Goal: Task Accomplishment & Management: Complete application form

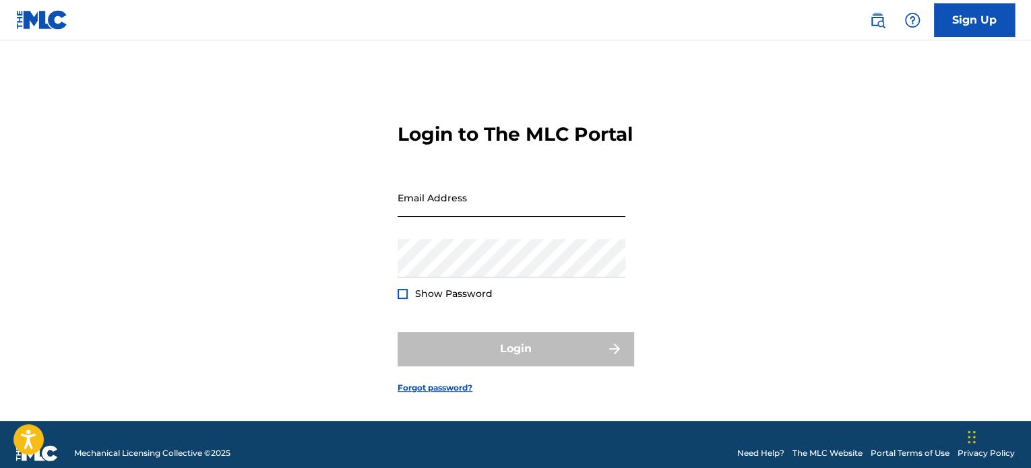
click at [464, 217] on input "Email Address" at bounding box center [512, 198] width 228 height 38
type input "[EMAIL_ADDRESS][DOMAIN_NAME]"
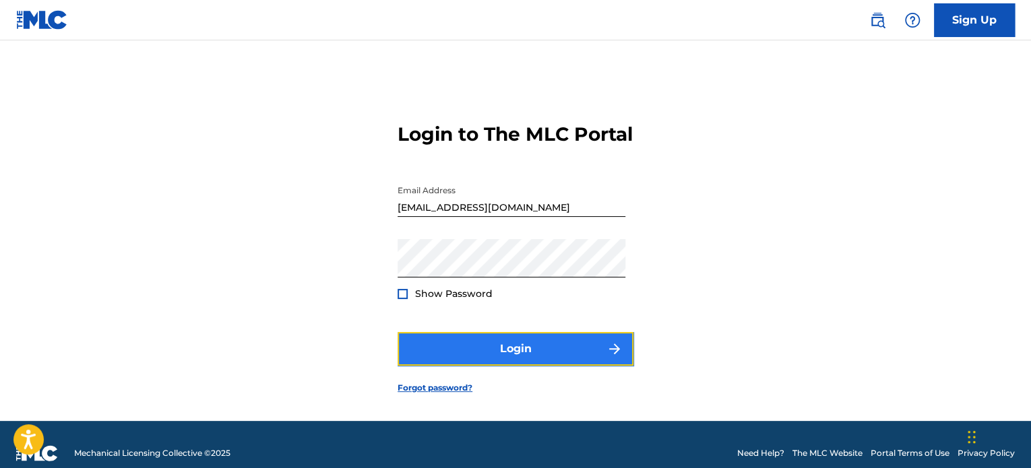
click at [540, 363] on button "Login" at bounding box center [516, 349] width 236 height 34
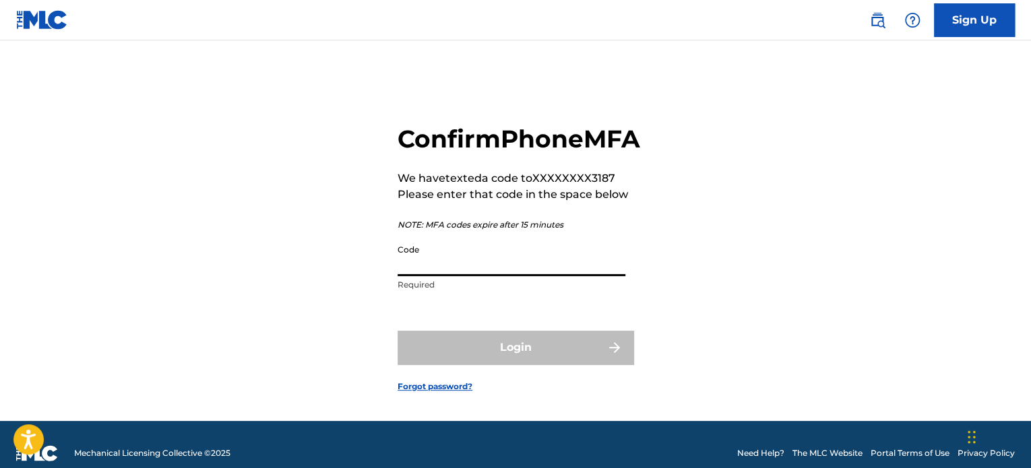
click at [415, 276] on input "Code" at bounding box center [512, 257] width 228 height 38
click at [361, 261] on div "Confirm Phone MFA We have texted a code to XXXXXXXX3187 Please enter that code …" at bounding box center [516, 247] width 944 height 347
click at [436, 276] on input "Code" at bounding box center [512, 257] width 228 height 38
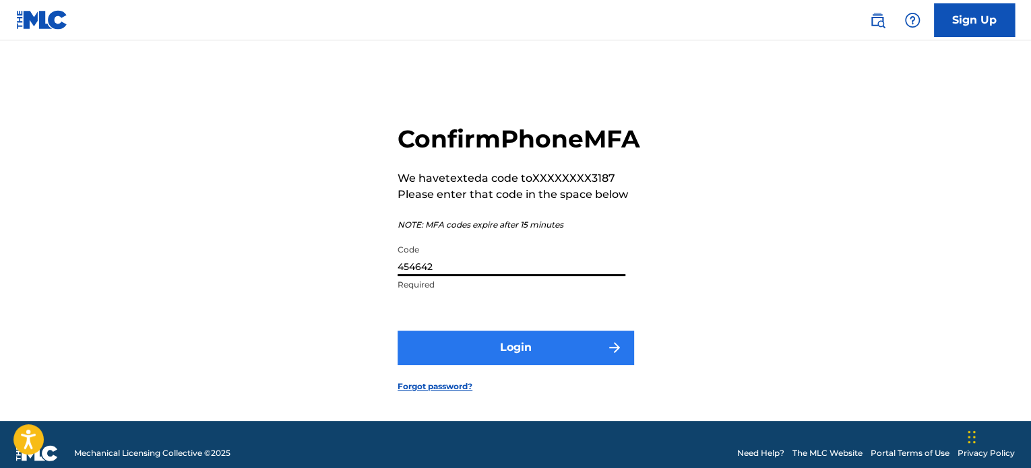
type input "454642"
click at [508, 365] on button "Login" at bounding box center [516, 348] width 236 height 34
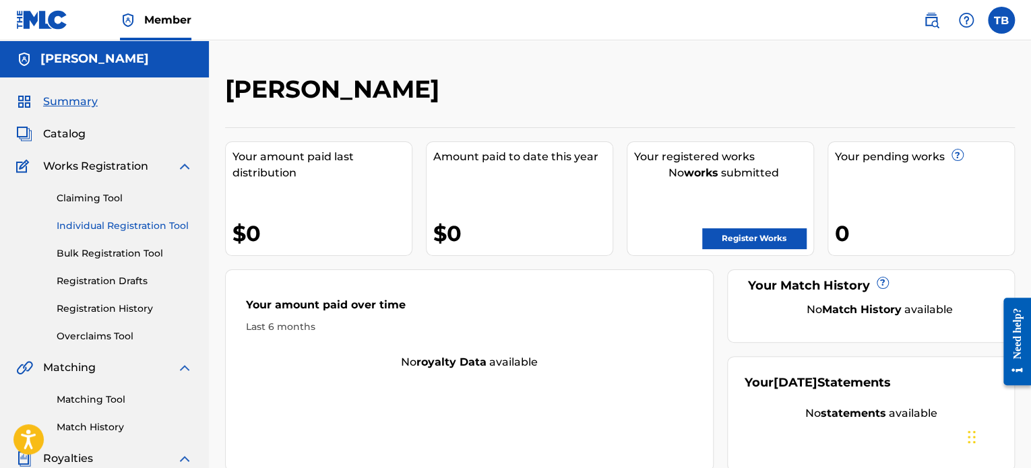
click at [107, 226] on link "Individual Registration Tool" at bounding box center [125, 226] width 136 height 14
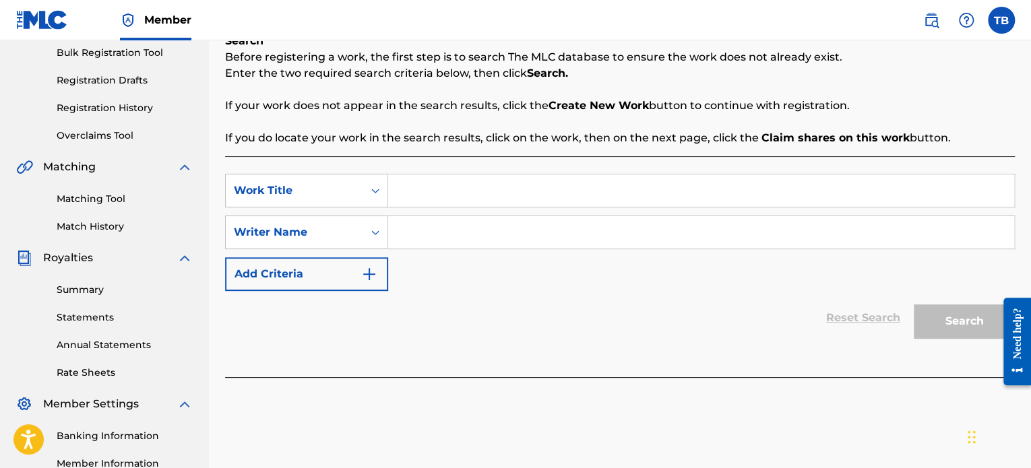
scroll to position [202, 0]
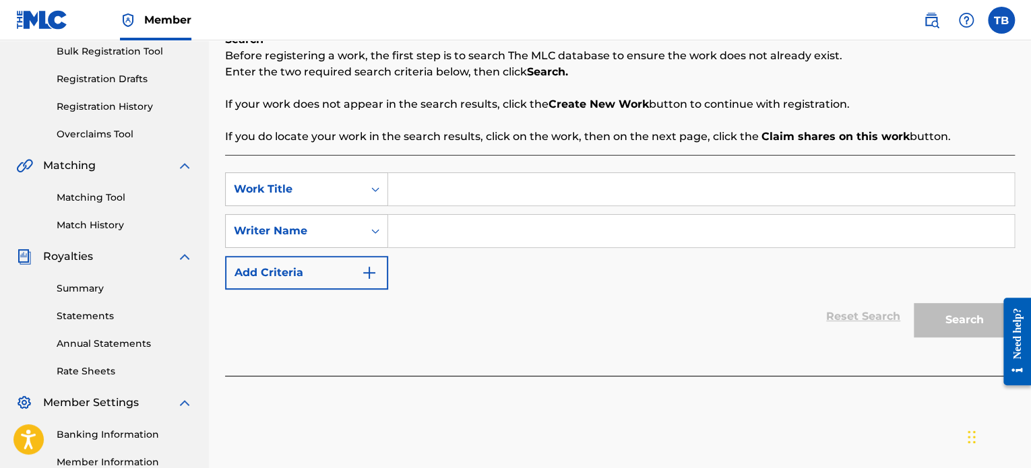
click at [437, 187] on input "Search Form" at bounding box center [701, 189] width 626 height 32
type input "Block List"
click at [427, 232] on input "Search Form" at bounding box center [701, 231] width 626 height 32
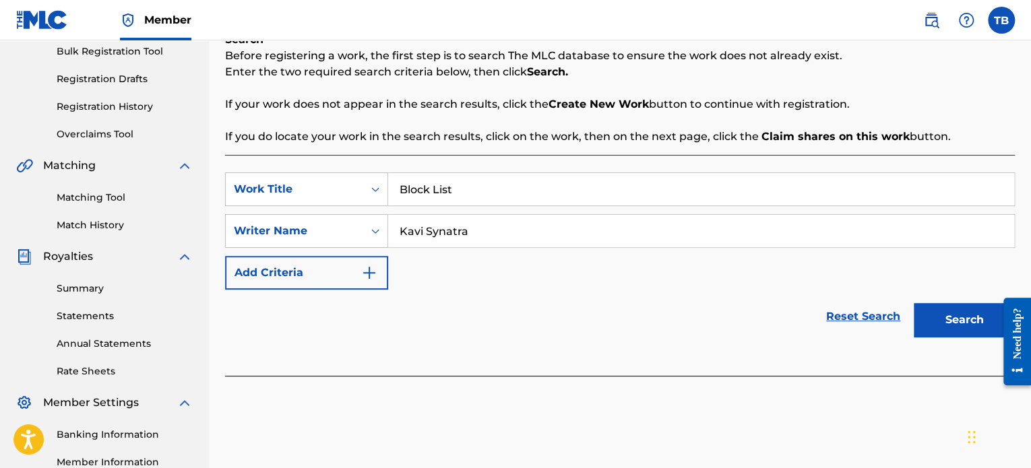
type input "Kavi Synatra"
click at [914, 303] on button "Search" at bounding box center [964, 320] width 101 height 34
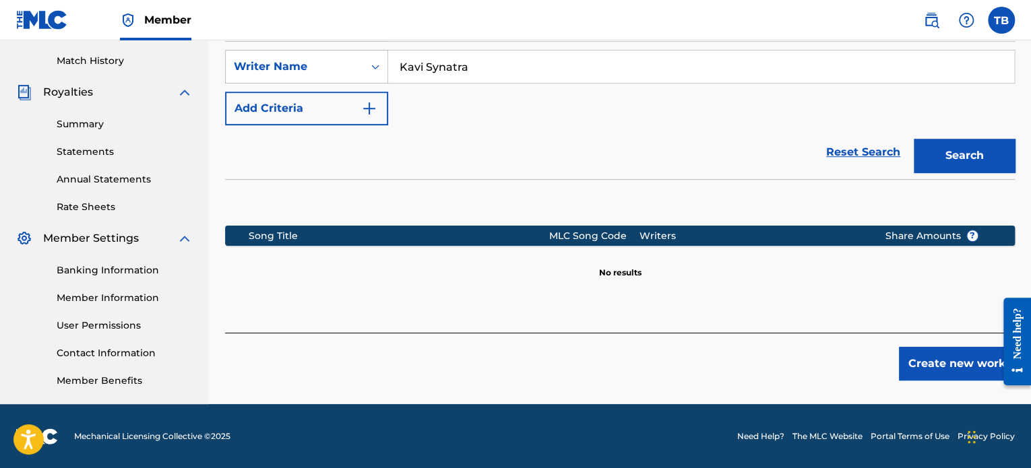
scroll to position [367, 0]
click at [920, 367] on button "Create new work" at bounding box center [957, 364] width 116 height 34
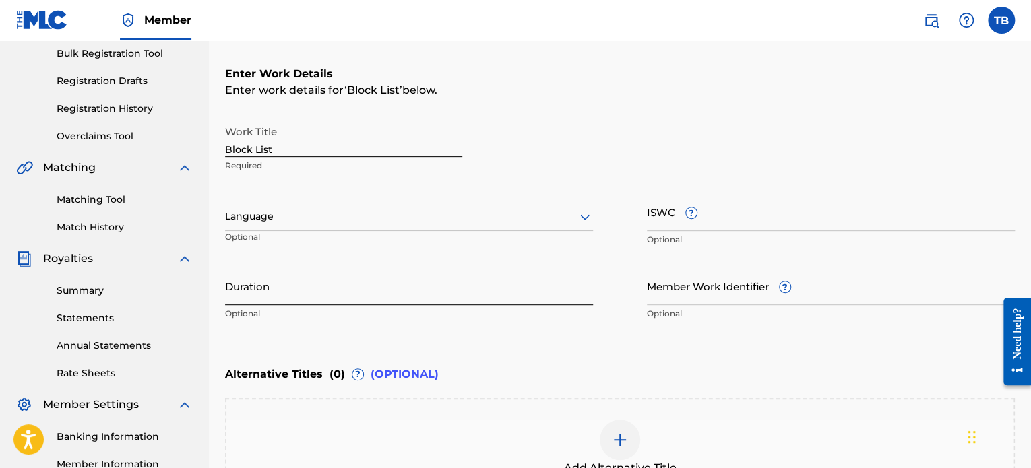
scroll to position [164, 0]
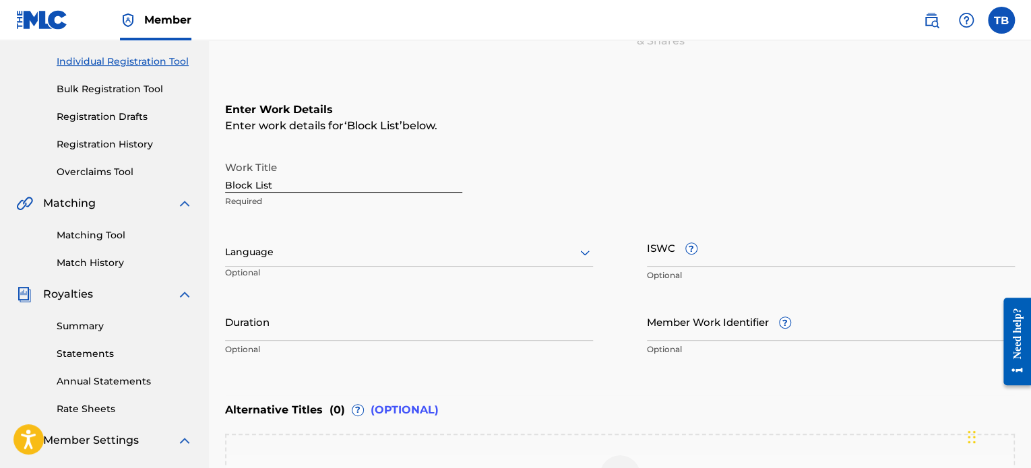
click at [299, 253] on div at bounding box center [409, 252] width 368 height 17
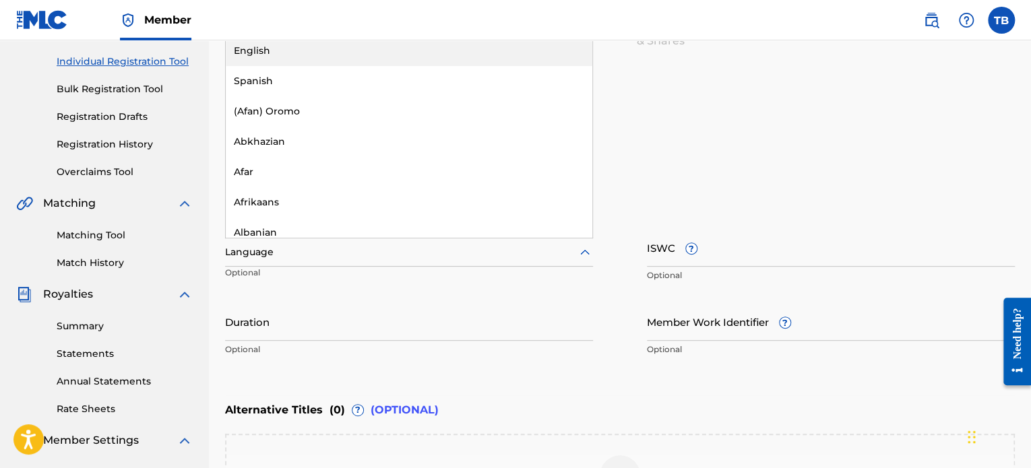
click at [245, 49] on div "English" at bounding box center [409, 51] width 367 height 30
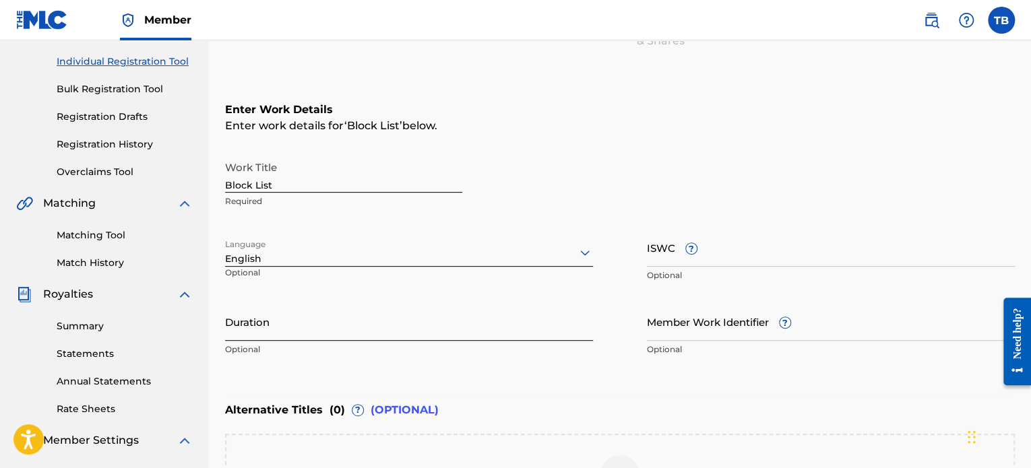
scroll to position [232, 0]
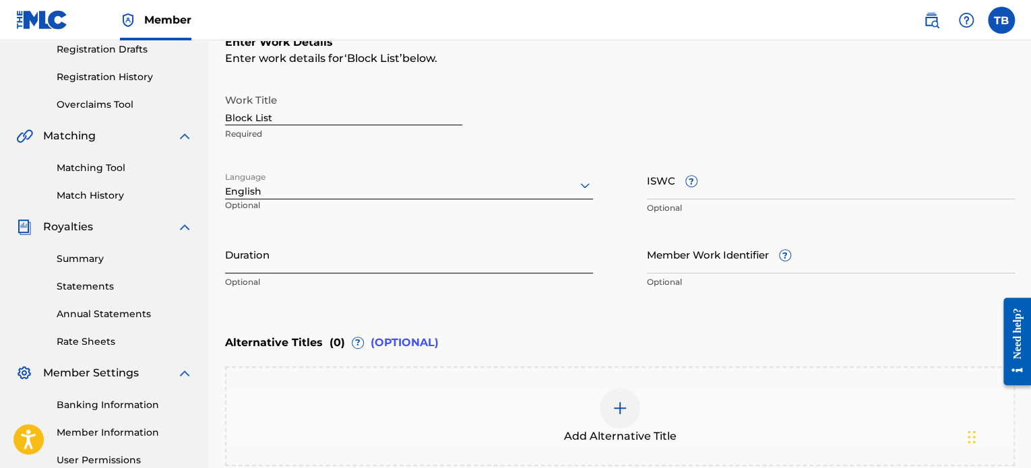
click at [247, 262] on input "Duration" at bounding box center [409, 254] width 368 height 38
type input "03:03"
click at [522, 293] on div "Duration 03:03 Optional" at bounding box center [409, 265] width 368 height 61
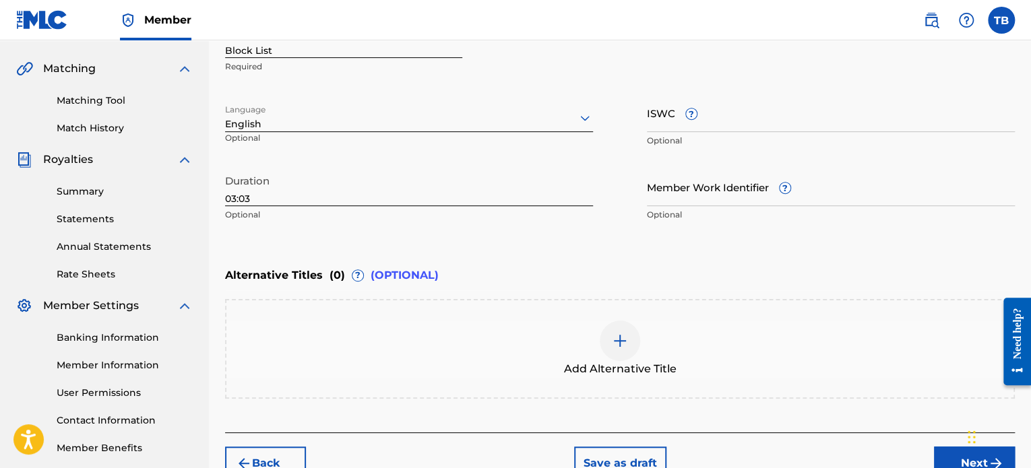
scroll to position [367, 0]
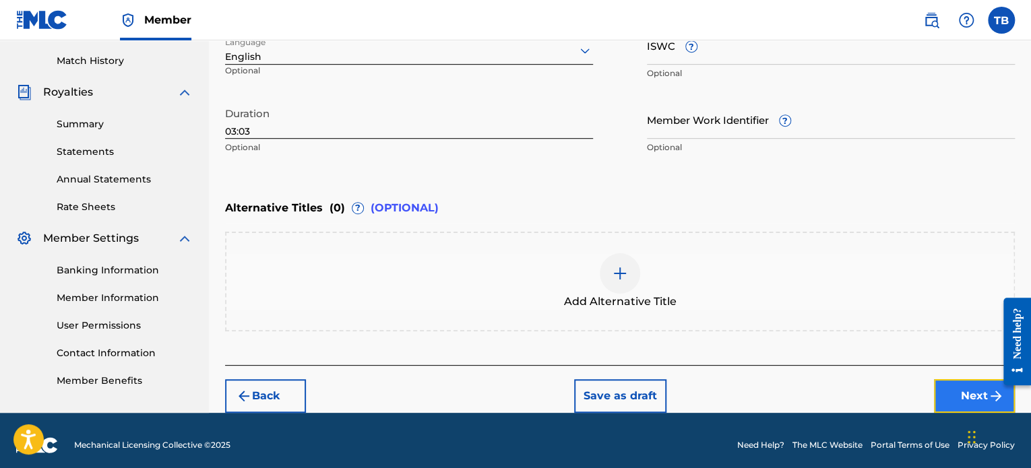
click at [967, 394] on button "Next" at bounding box center [974, 396] width 81 height 34
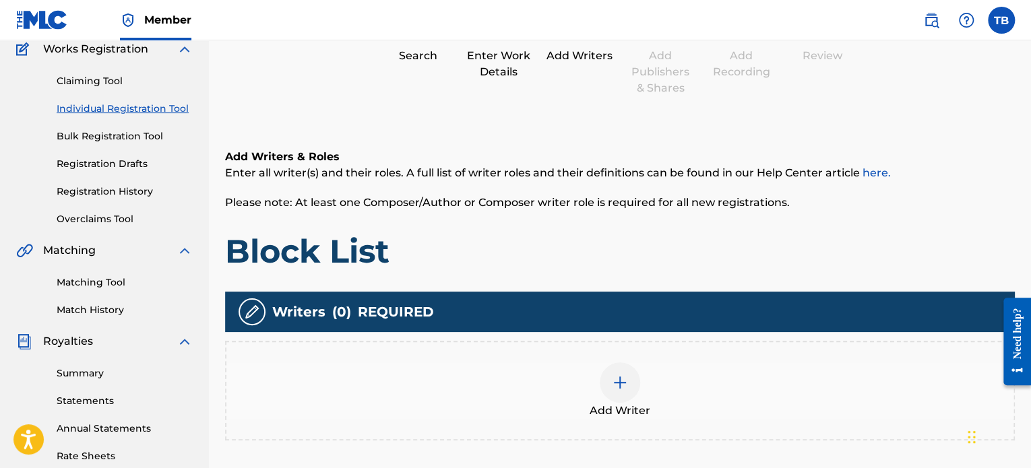
scroll to position [195, 0]
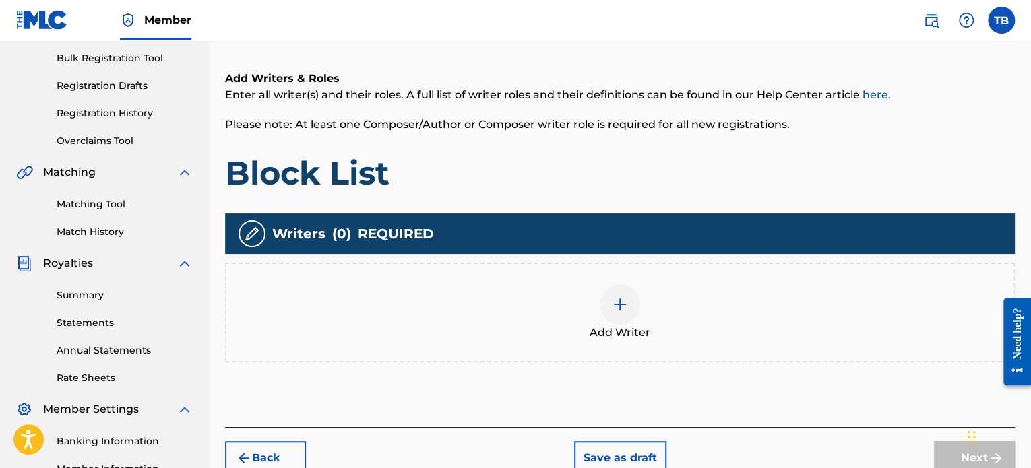
click at [621, 310] on img at bounding box center [620, 305] width 16 height 16
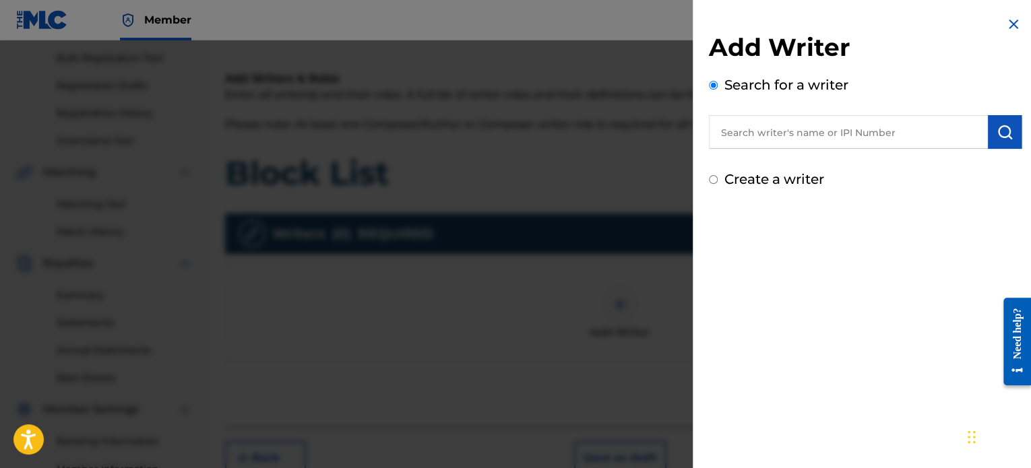
click at [740, 133] on input "text" at bounding box center [848, 132] width 279 height 34
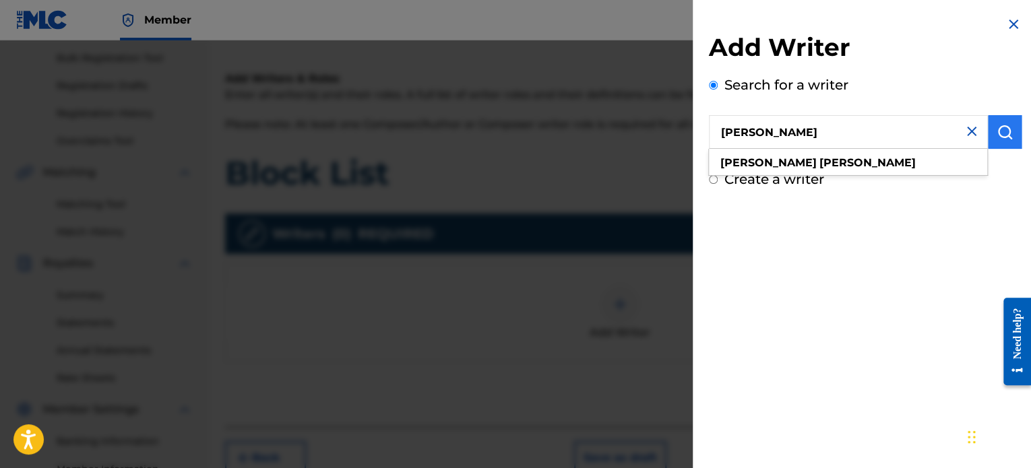
type input "[PERSON_NAME]"
click at [1003, 131] on img "submit" at bounding box center [1005, 132] width 16 height 16
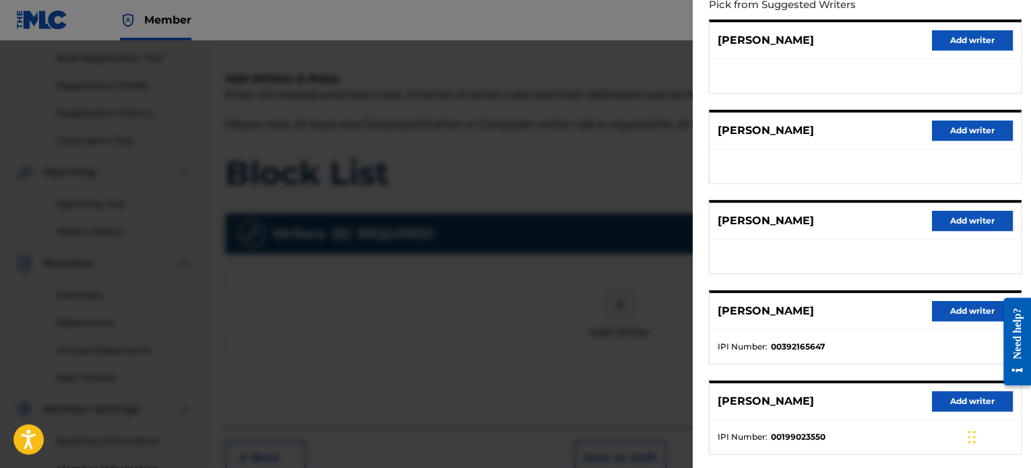
scroll to position [202, 0]
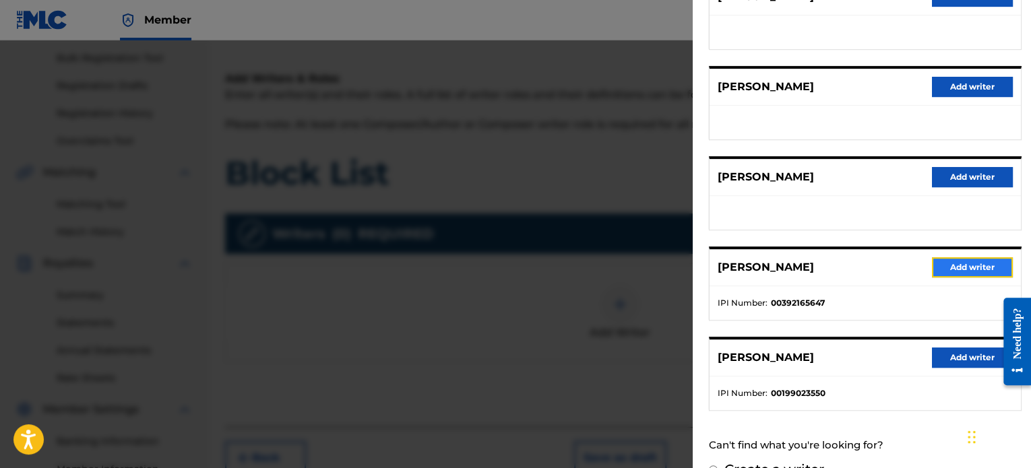
click at [953, 265] on button "Add writer" at bounding box center [972, 267] width 81 height 20
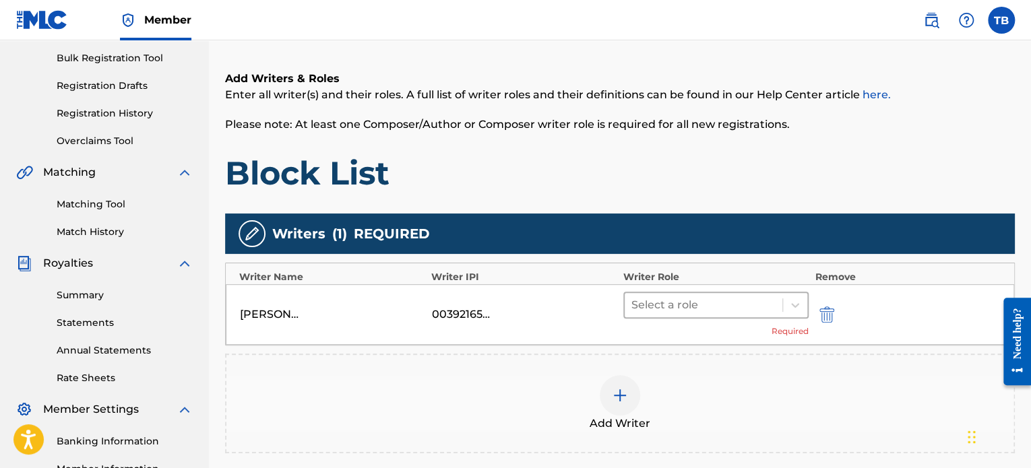
click at [674, 309] on div at bounding box center [704, 305] width 144 height 19
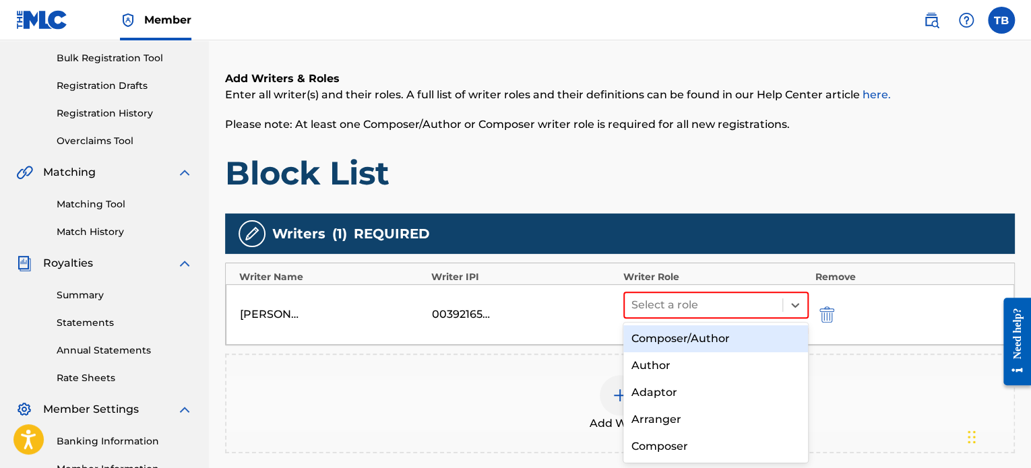
click at [677, 346] on div "Composer/Author" at bounding box center [716, 339] width 185 height 27
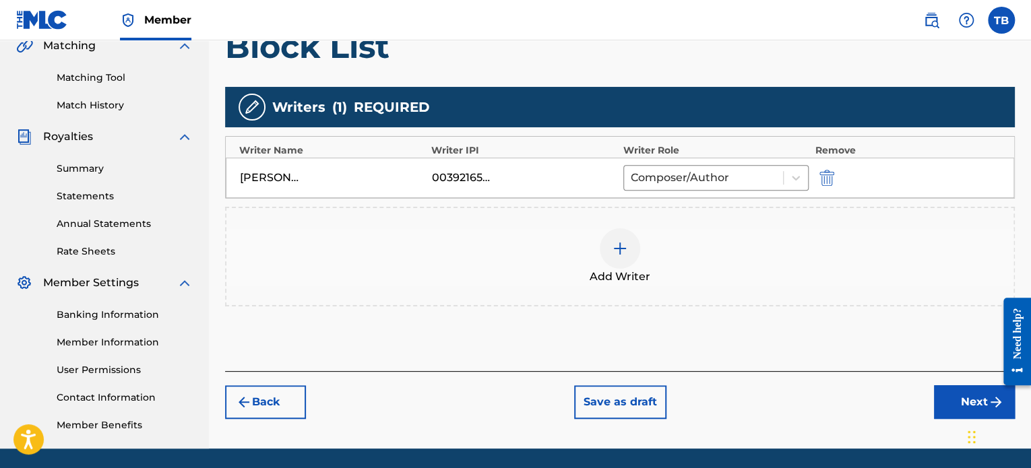
scroll to position [330, 0]
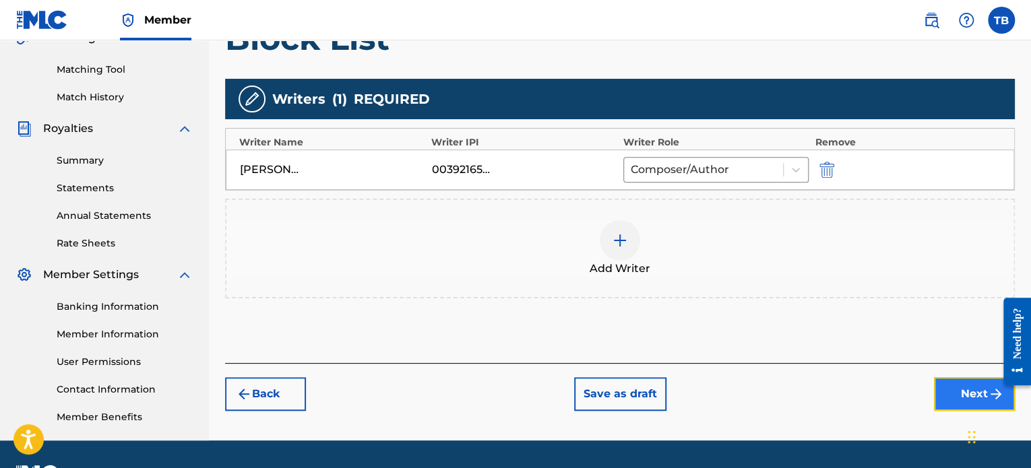
click at [951, 390] on button "Next" at bounding box center [974, 394] width 81 height 34
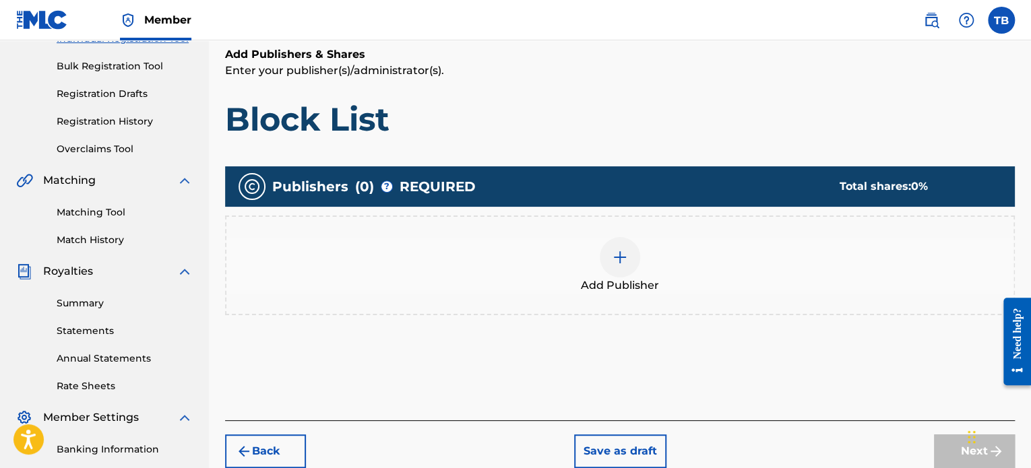
scroll to position [195, 0]
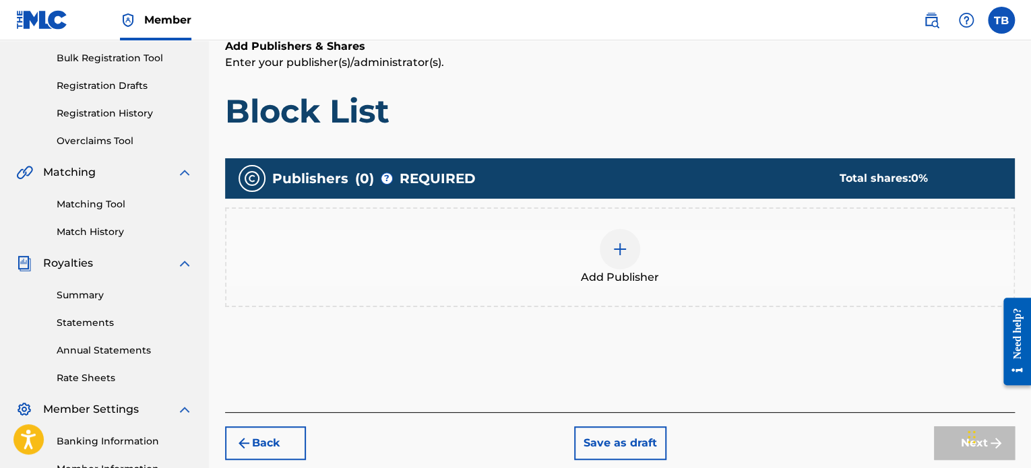
click at [626, 247] on img at bounding box center [620, 249] width 16 height 16
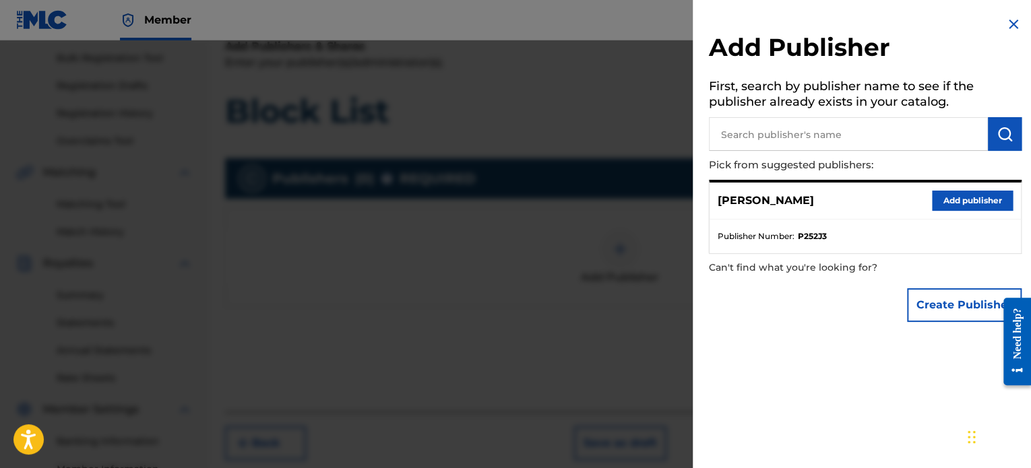
click at [763, 131] on input "text" at bounding box center [848, 134] width 279 height 34
click at [793, 140] on input "text" at bounding box center [848, 134] width 279 height 34
type input "TonePromoIncPublishing"
click at [997, 129] on img "submit" at bounding box center [1005, 134] width 16 height 16
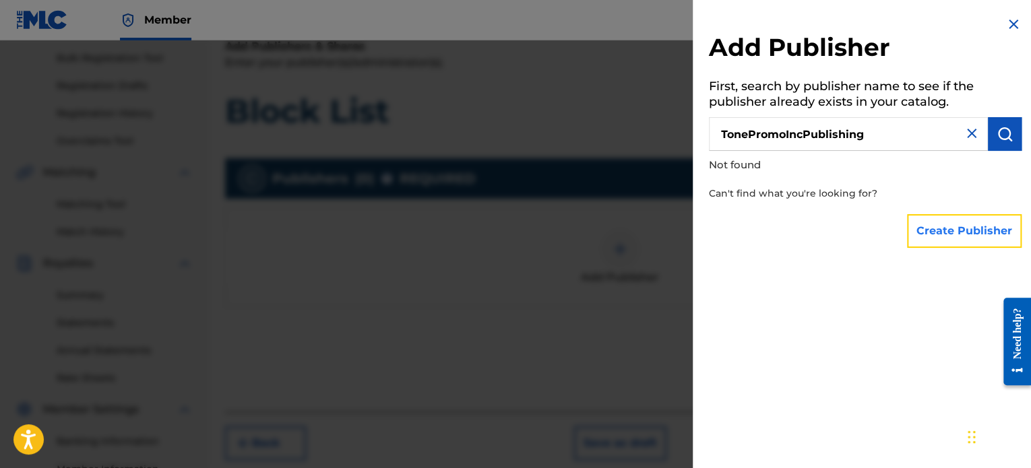
click at [942, 239] on button "Create Publisher" at bounding box center [964, 231] width 115 height 34
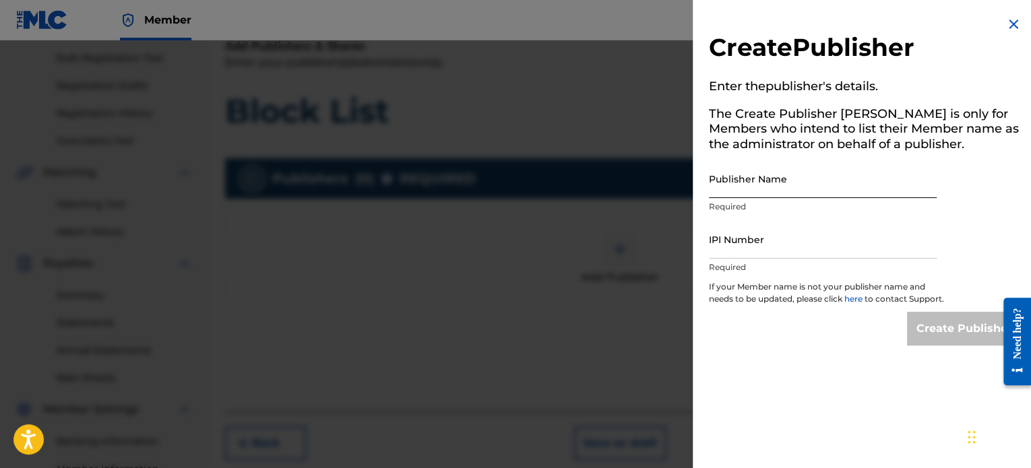
click at [776, 181] on input "Publisher Name" at bounding box center [823, 179] width 228 height 38
type input "R"
type input "TonePromoIncPublishing"
click at [748, 243] on input "IPI Number" at bounding box center [823, 239] width 228 height 38
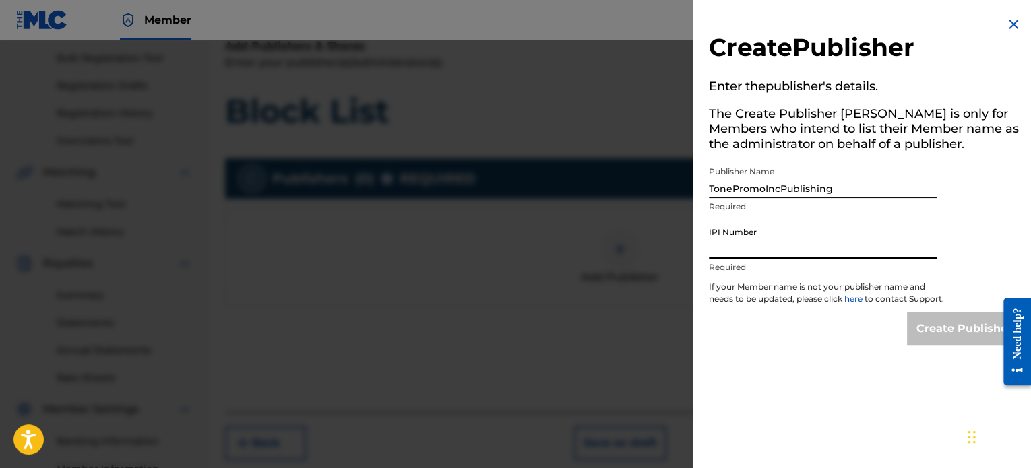
click at [720, 241] on input "IPI Number" at bounding box center [823, 239] width 228 height 38
paste input "01180330100"
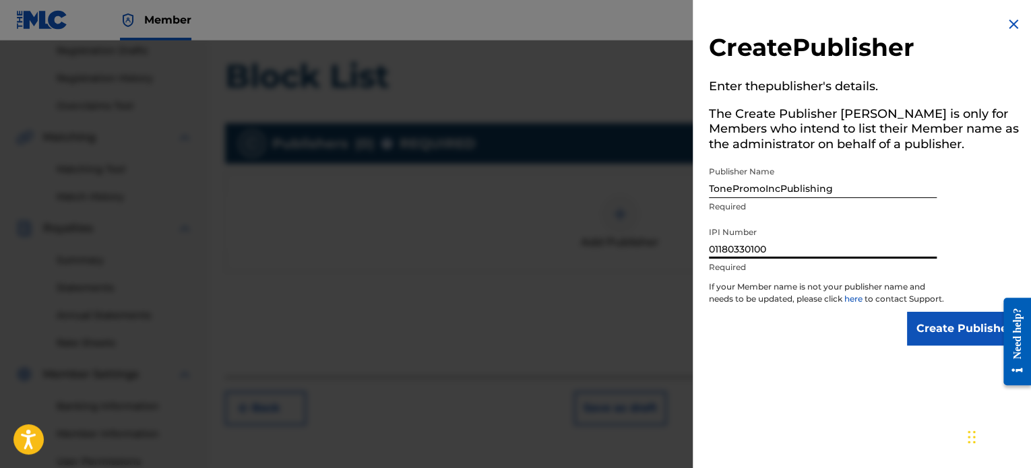
scroll to position [263, 0]
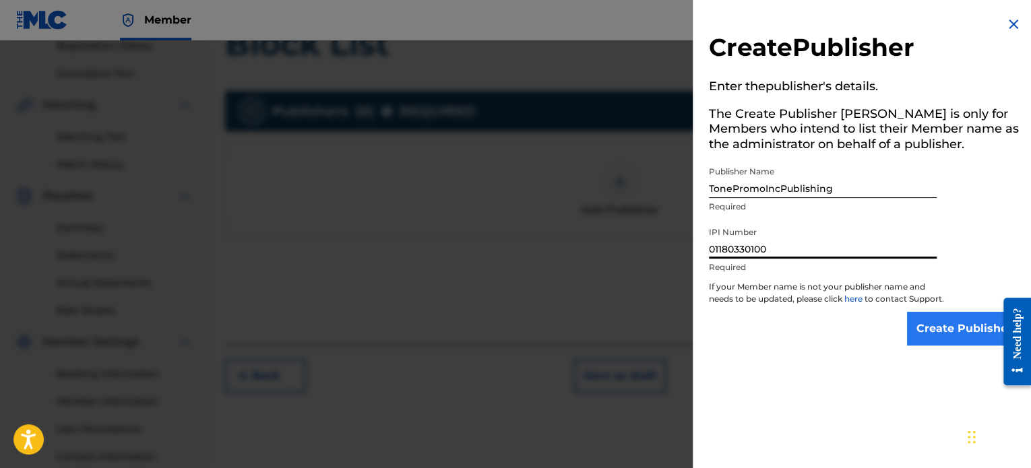
type input "01180330100"
click at [941, 334] on input "Create Publisher" at bounding box center [964, 329] width 115 height 34
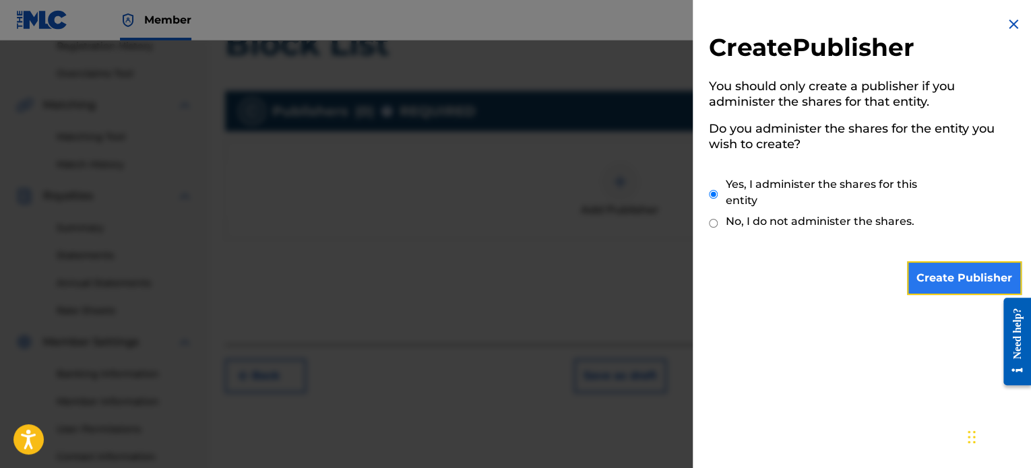
click at [932, 281] on input "Create Publisher" at bounding box center [964, 279] width 115 height 34
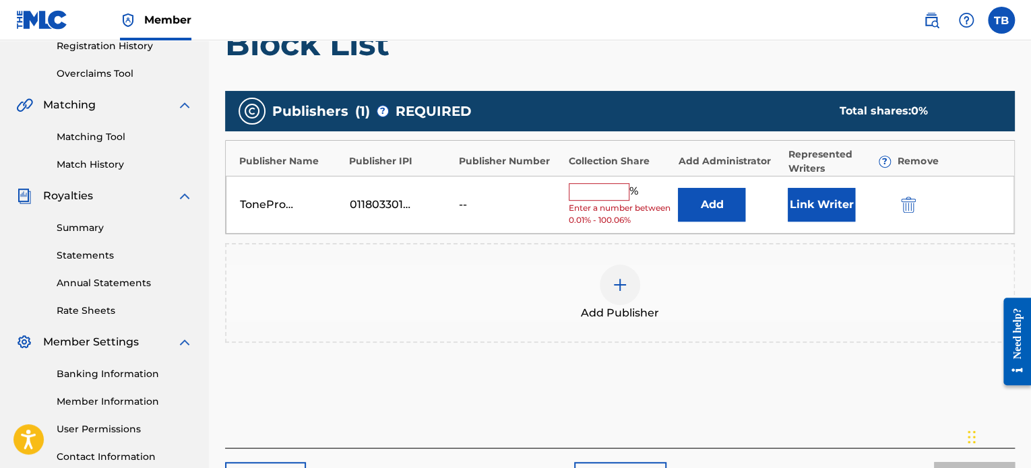
click at [584, 196] on input "text" at bounding box center [599, 192] width 61 height 18
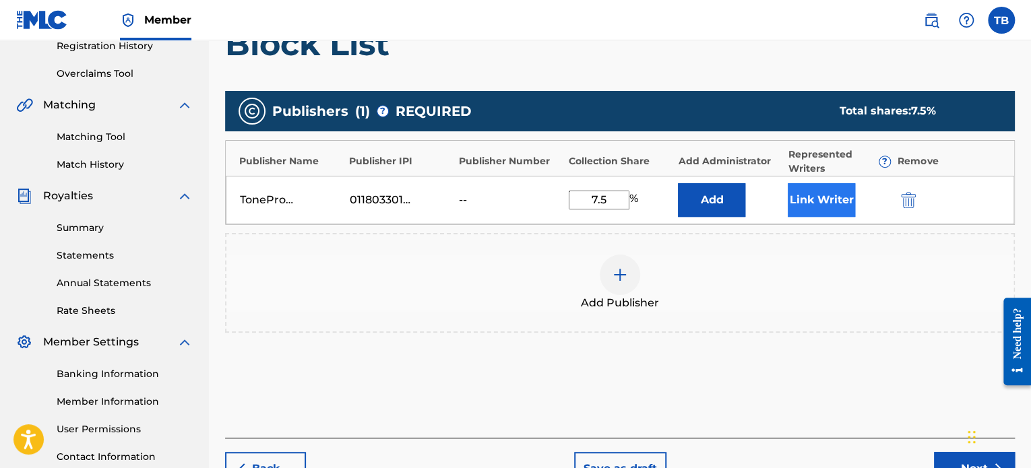
type input "7.5"
click at [821, 203] on button "Link Writer" at bounding box center [821, 200] width 67 height 34
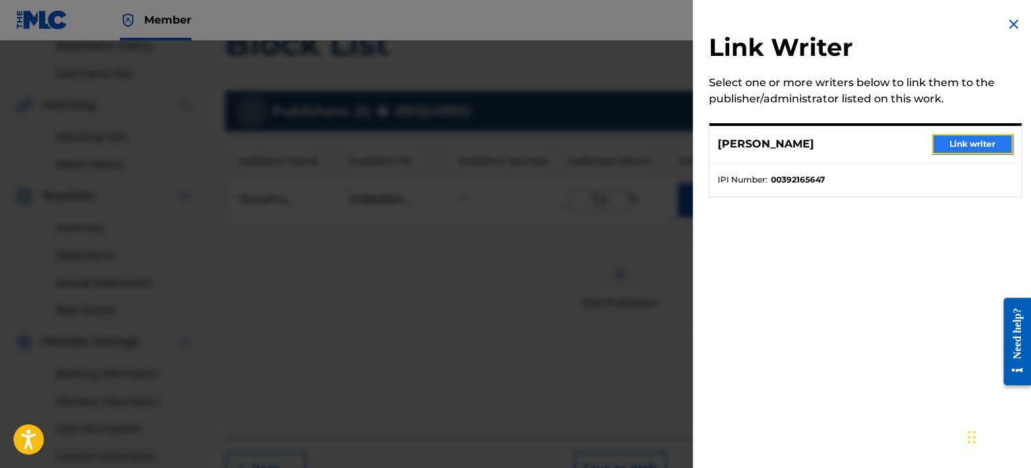
click at [959, 144] on button "Link writer" at bounding box center [972, 144] width 81 height 20
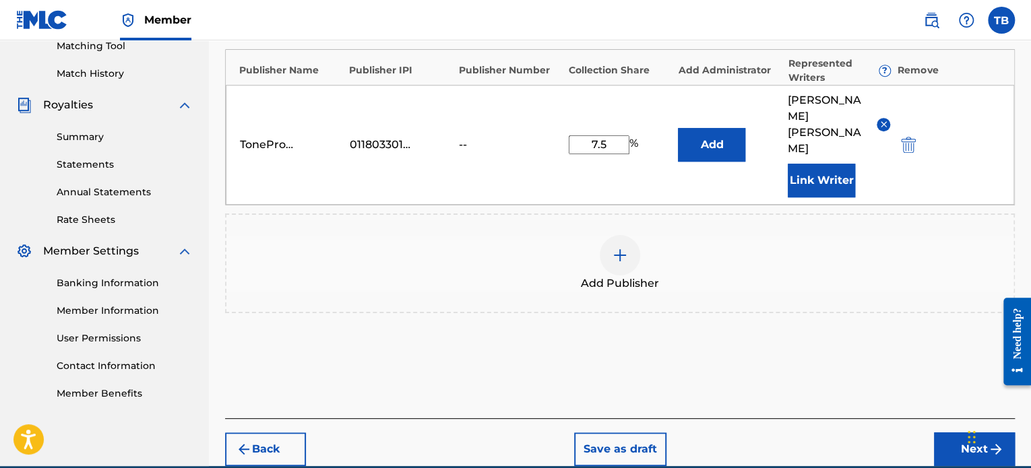
scroll to position [367, 0]
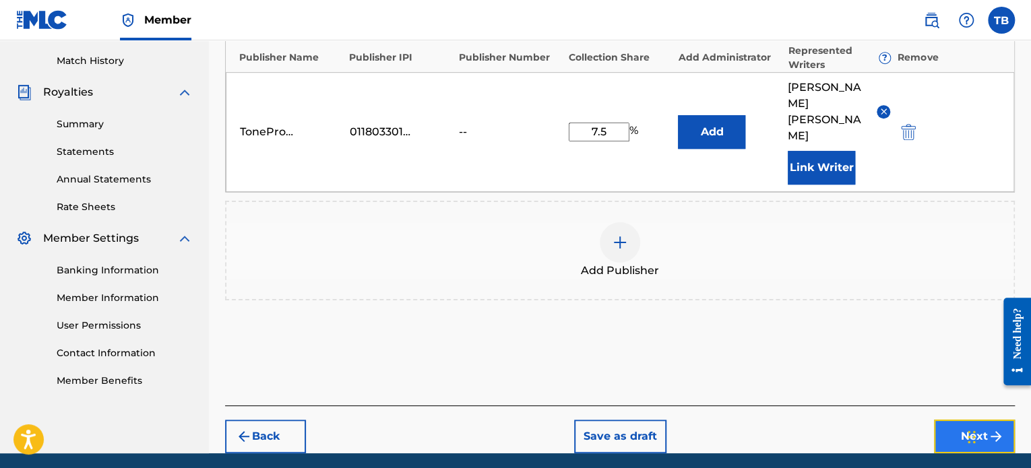
click at [949, 420] on button "Next" at bounding box center [974, 437] width 81 height 34
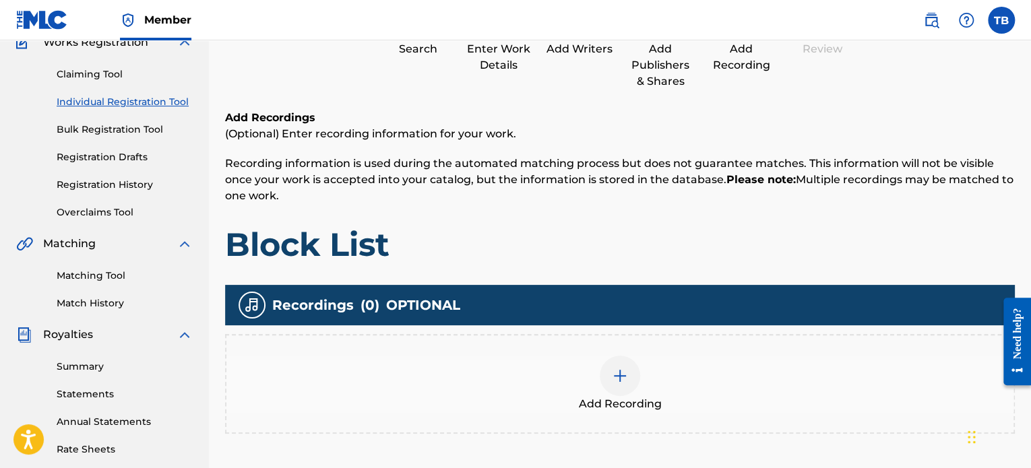
scroll to position [195, 0]
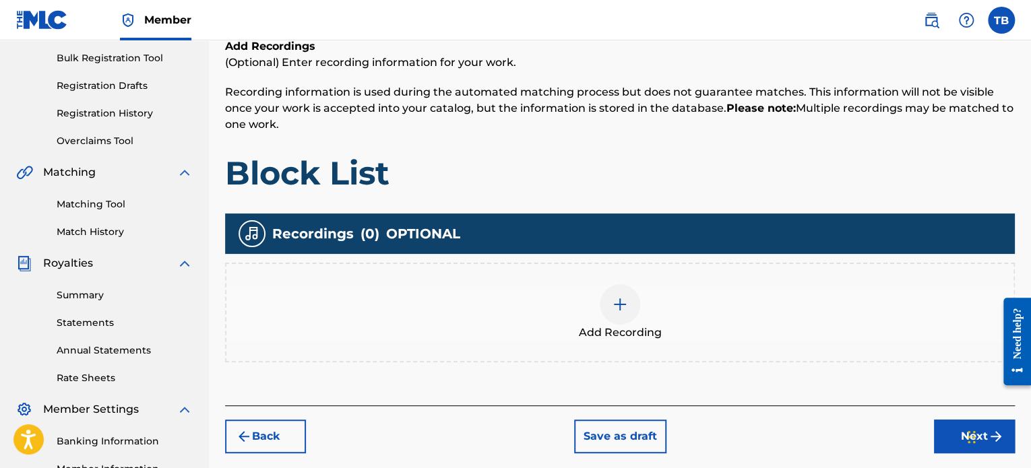
click at [621, 312] on div at bounding box center [620, 304] width 40 height 40
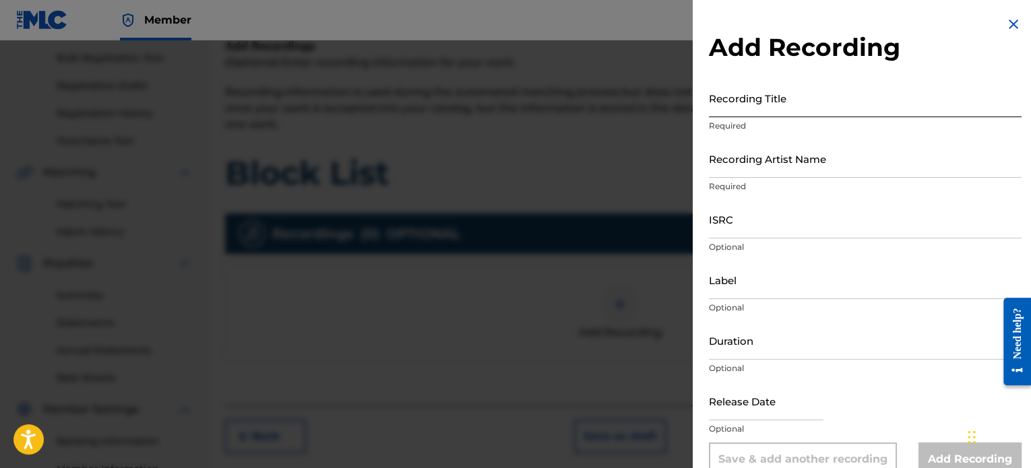
click at [756, 100] on input "Recording Title" at bounding box center [865, 98] width 313 height 38
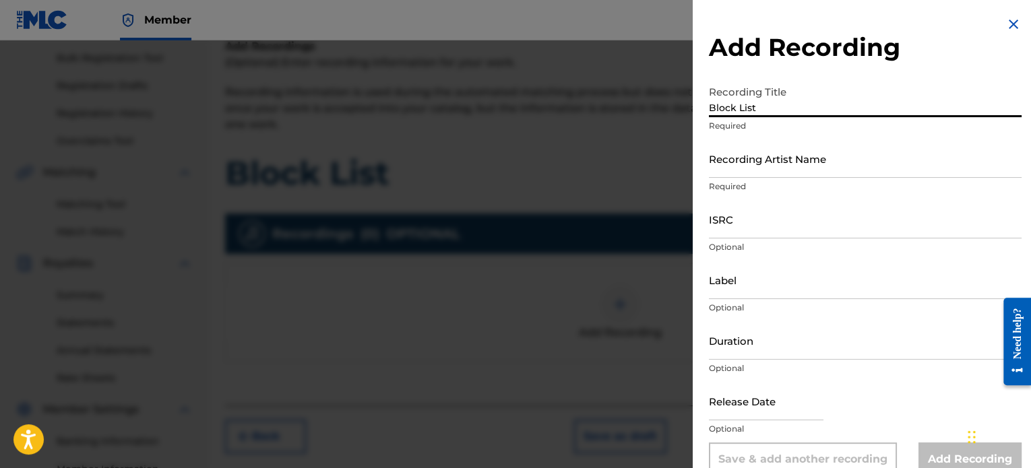
type input "Block List"
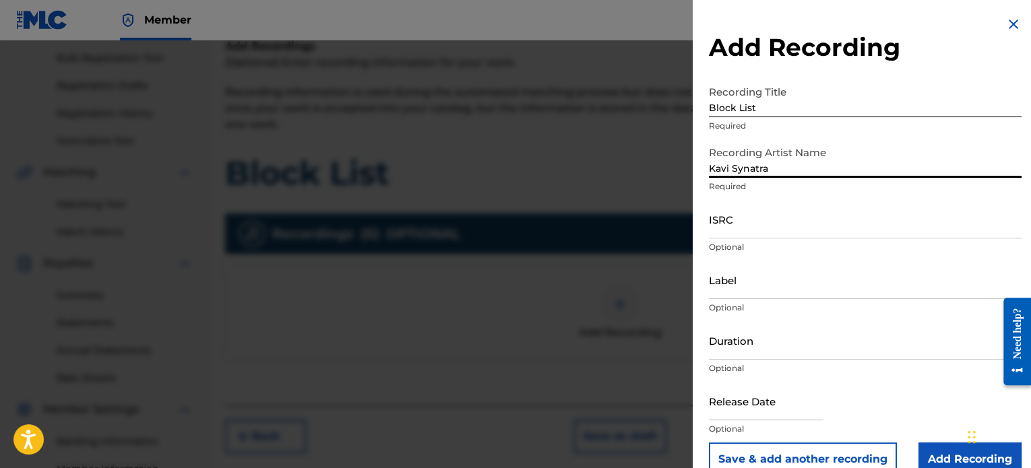
type input "Kavi Synatra"
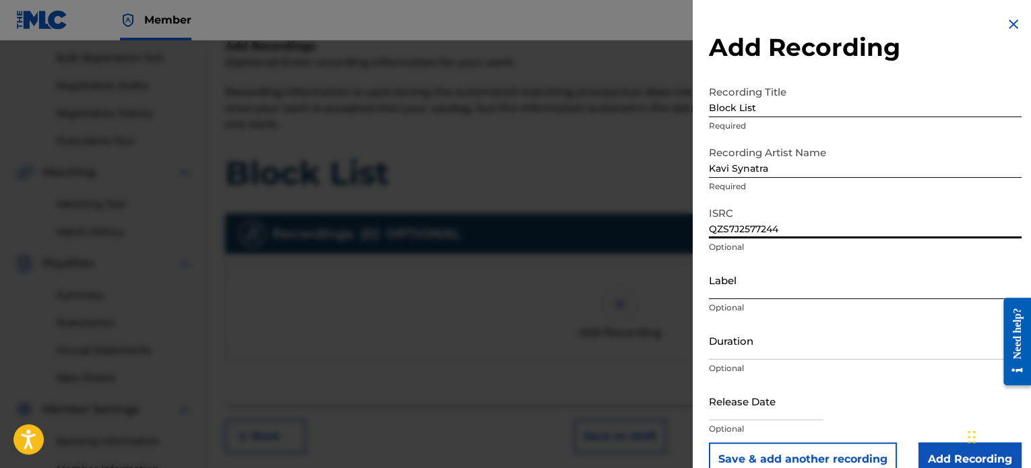
type input "QZS7J2577244"
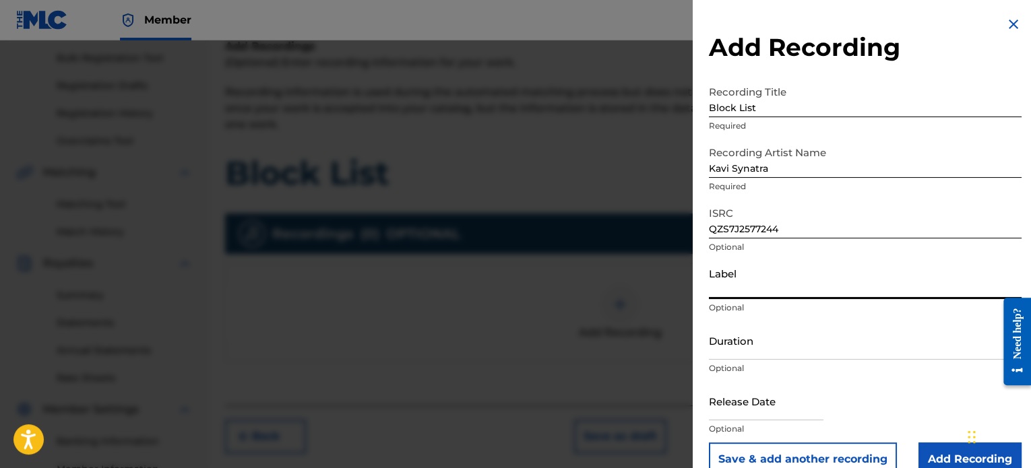
click at [739, 280] on input "Label" at bounding box center [865, 280] width 313 height 38
type input "Rebel Culture Music Group"
click at [743, 343] on input "Duration" at bounding box center [865, 341] width 313 height 38
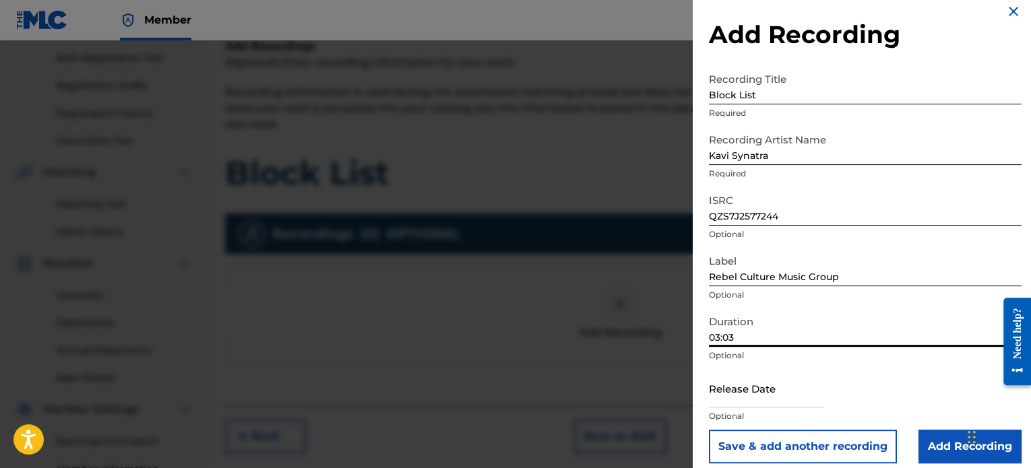
scroll to position [24, 0]
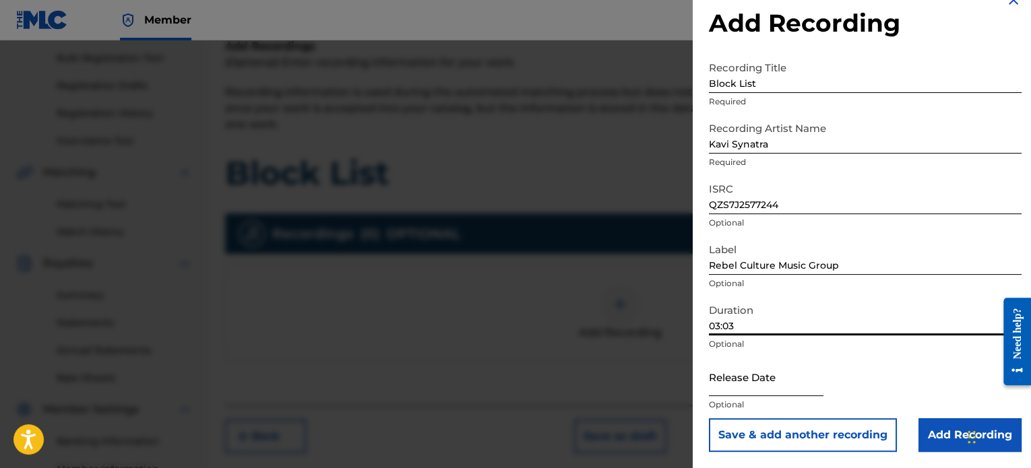
type input "03:03"
click at [739, 379] on input "text" at bounding box center [766, 377] width 115 height 38
select select "8"
select select "2025"
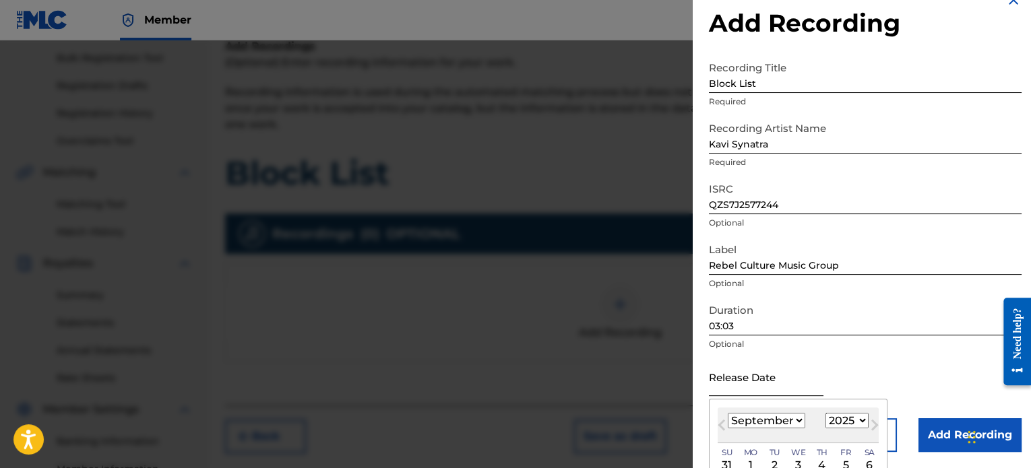
scroll to position [92, 0]
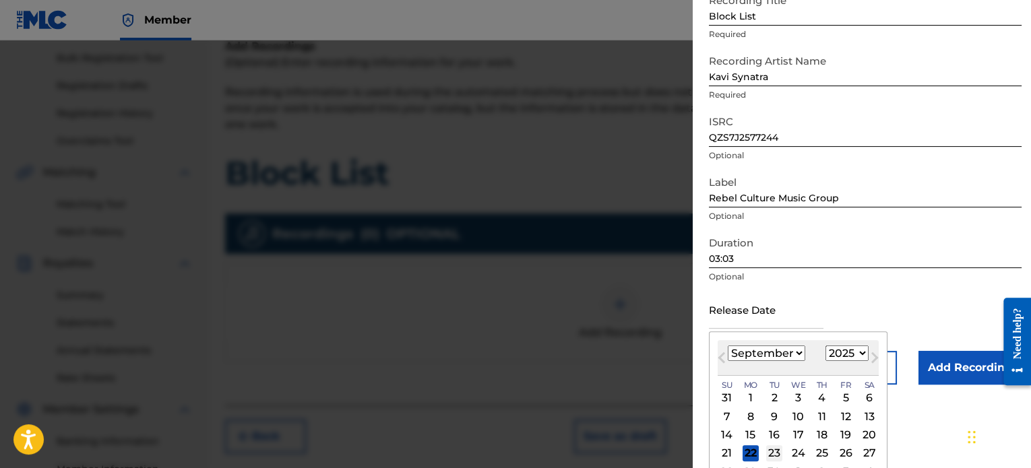
click at [777, 451] on div "23" at bounding box center [774, 454] width 16 height 16
type input "[DATE]"
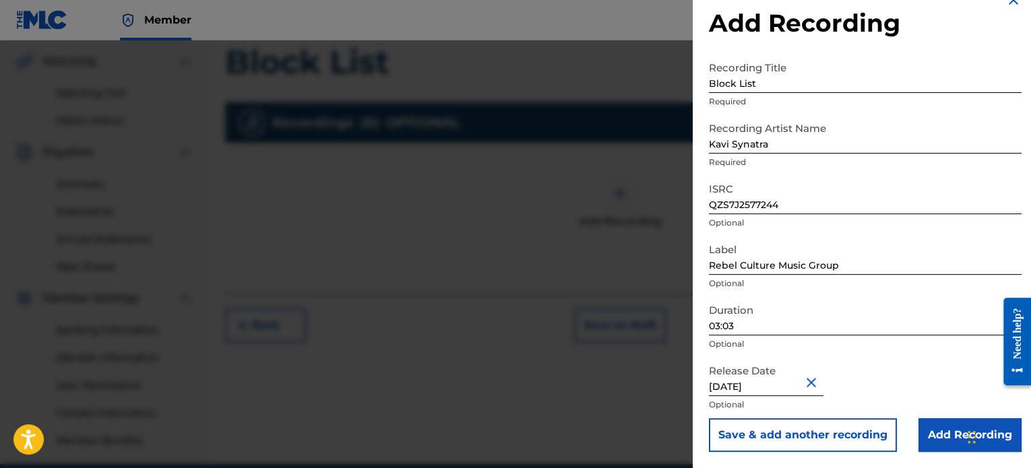
scroll to position [330, 0]
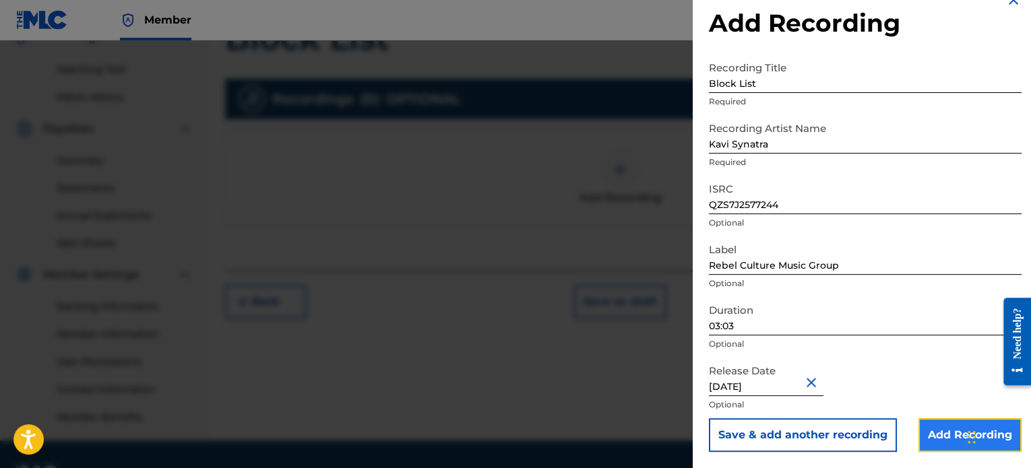
click at [943, 439] on input "Add Recording" at bounding box center [970, 436] width 103 height 34
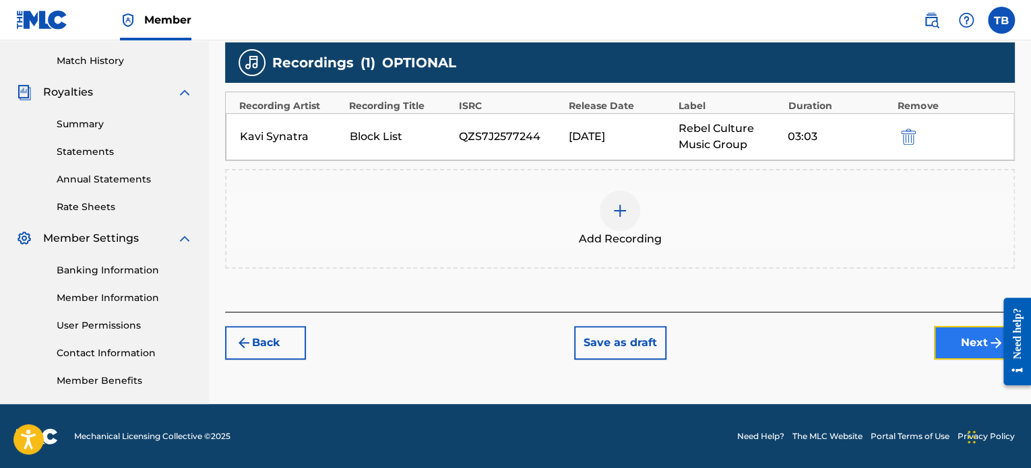
click at [953, 342] on button "Next" at bounding box center [974, 343] width 81 height 34
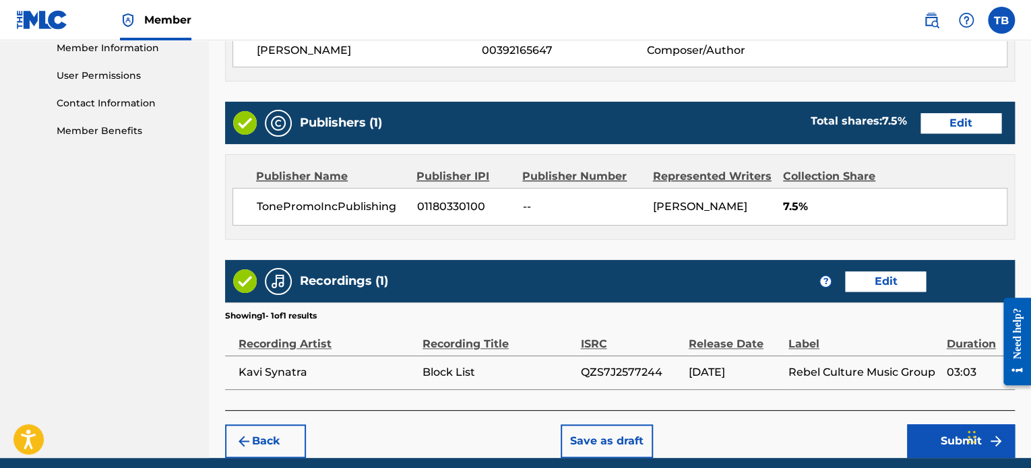
scroll to position [669, 0]
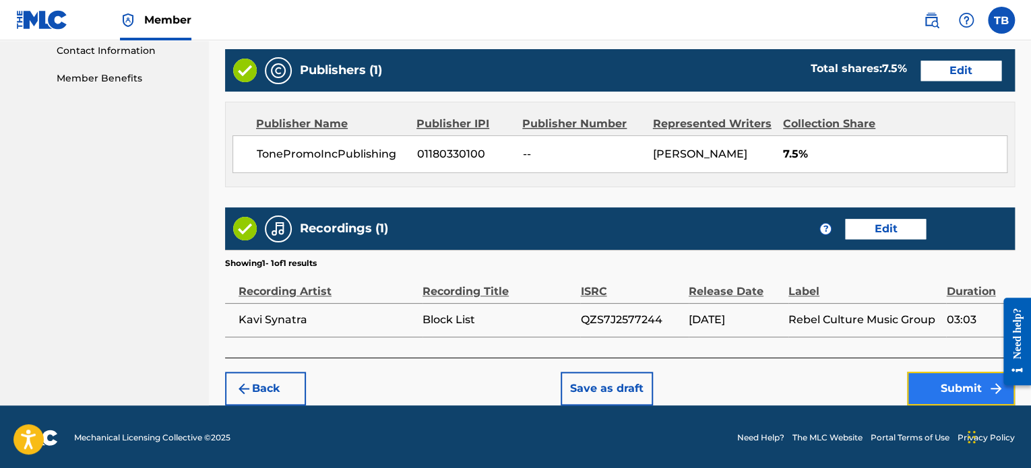
click at [947, 382] on button "Submit" at bounding box center [961, 389] width 108 height 34
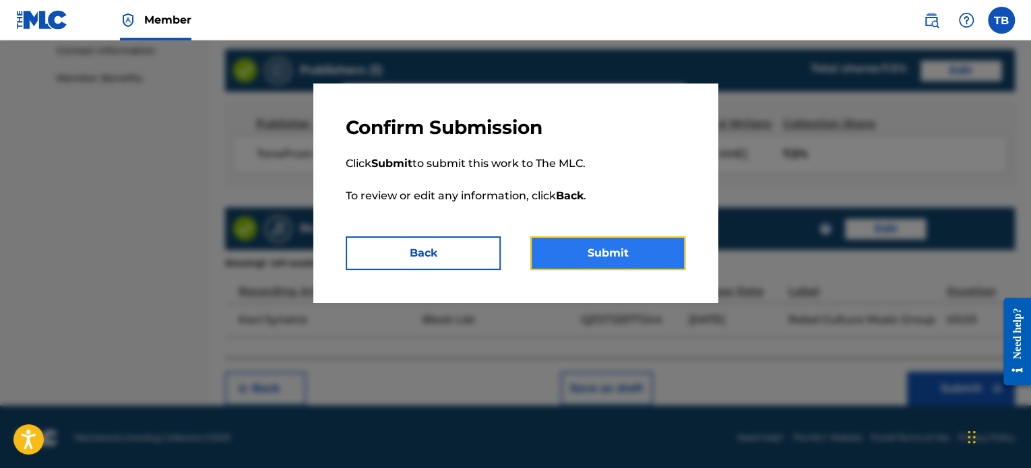
click at [617, 251] on button "Submit" at bounding box center [607, 254] width 155 height 34
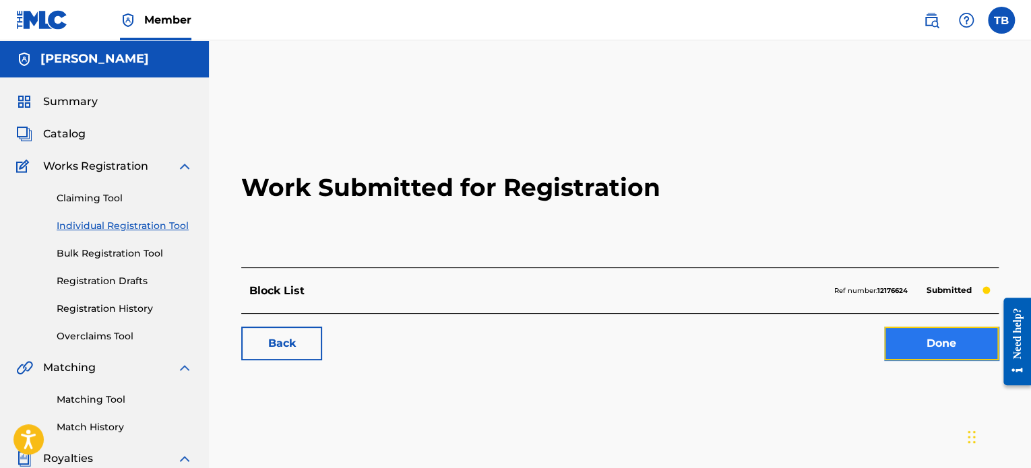
click at [934, 342] on link "Done" at bounding box center [941, 344] width 115 height 34
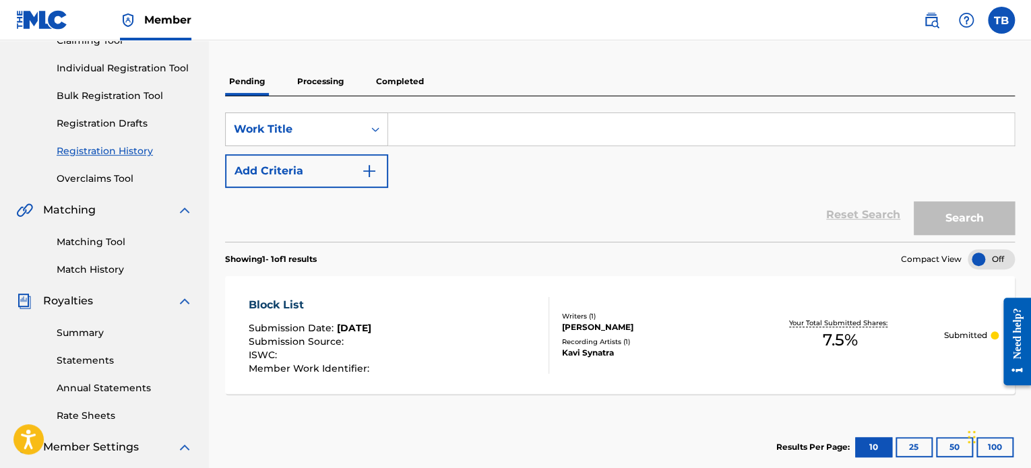
scroll to position [135, 0]
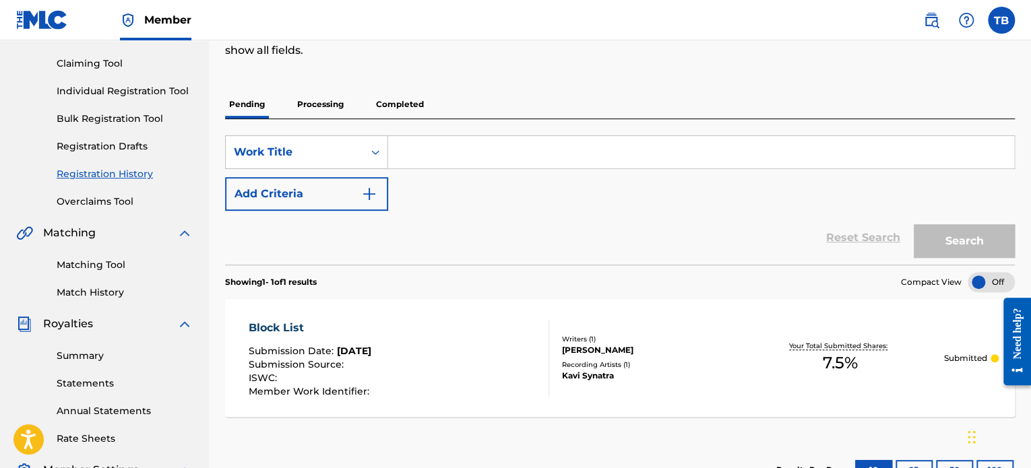
click at [100, 171] on link "Registration History" at bounding box center [125, 174] width 136 height 14
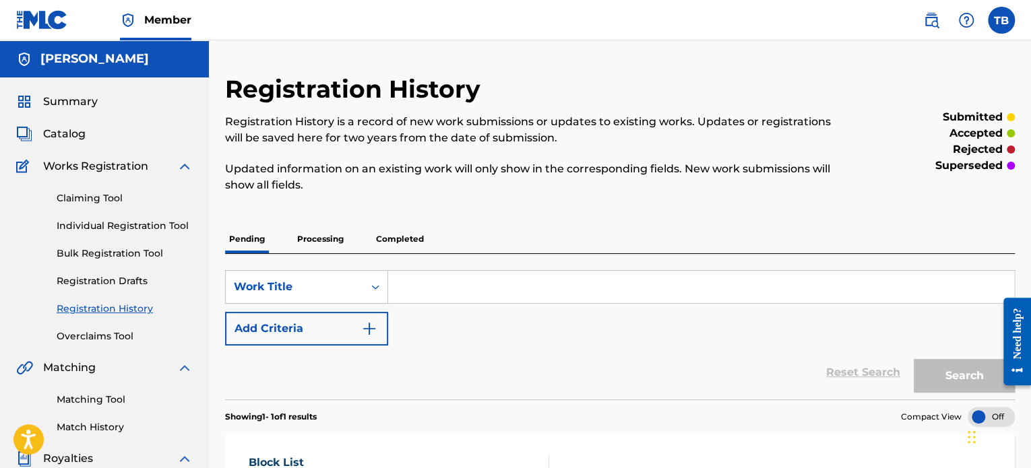
click at [388, 238] on p "Completed" at bounding box center [400, 239] width 56 height 28
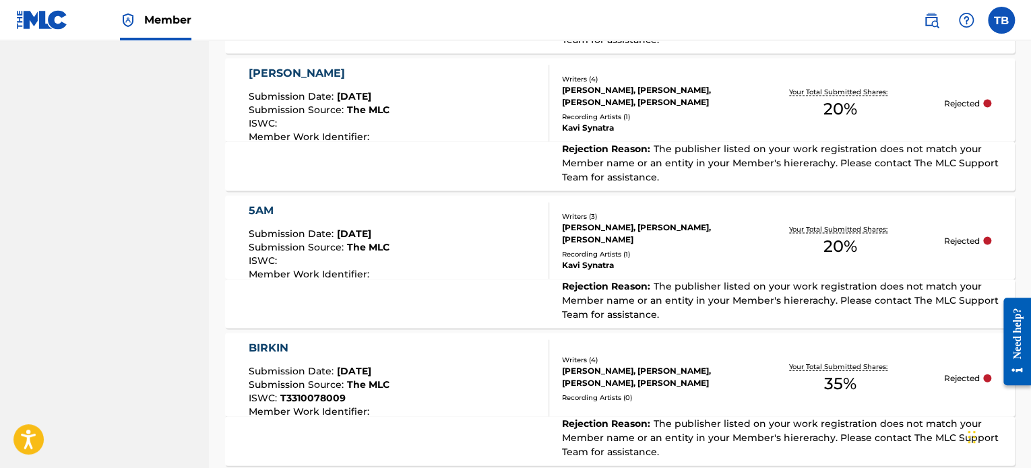
scroll to position [1281, 0]
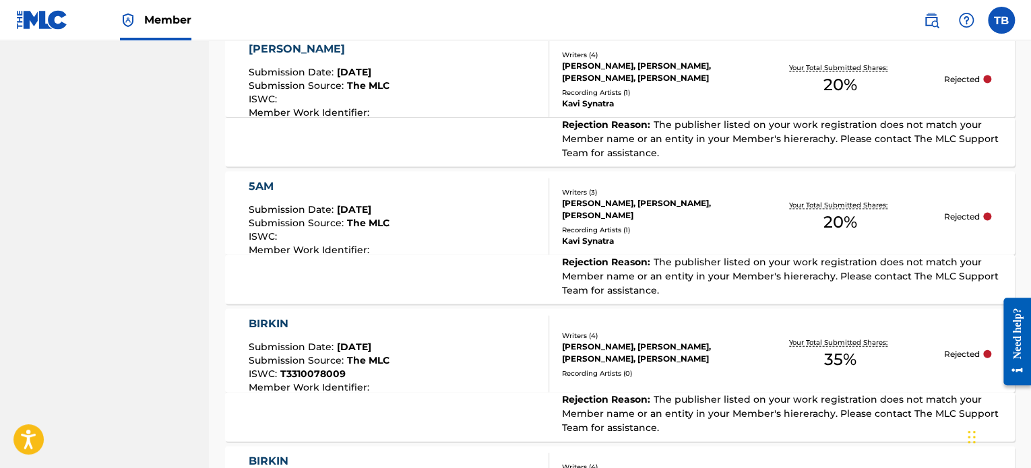
click at [723, 104] on div "Kavi Synatra" at bounding box center [649, 103] width 175 height 12
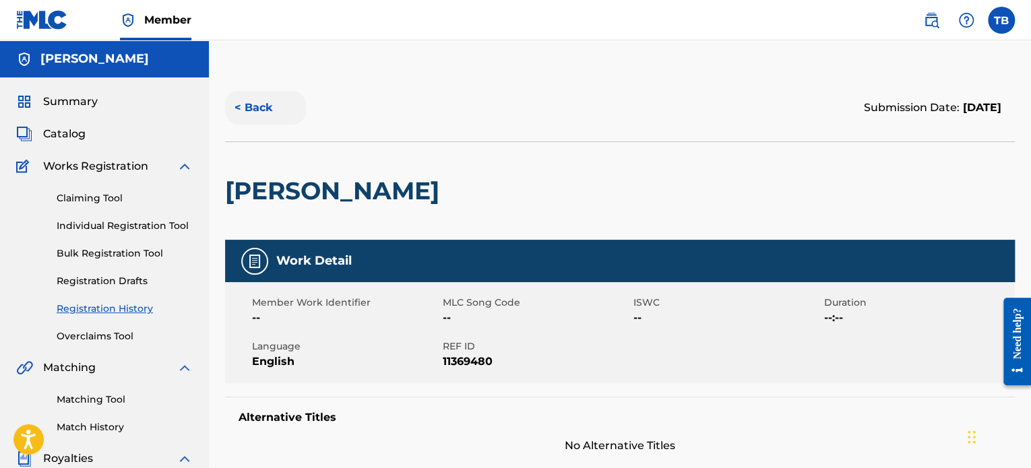
click at [261, 107] on button "< Back" at bounding box center [265, 108] width 81 height 34
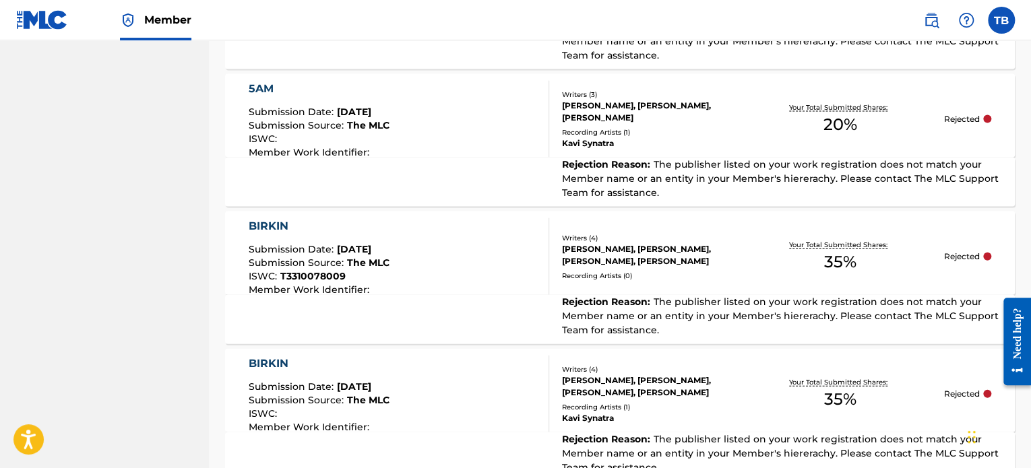
scroll to position [1445, 0]
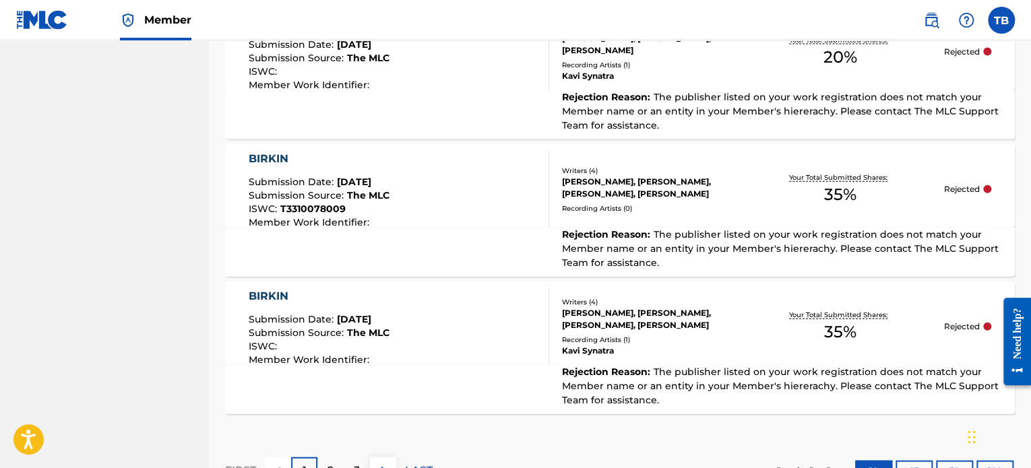
click at [739, 220] on div "BIRKIN Submission Date : [DATE] Submission Source : The MLC ISWC : T3310078009 …" at bounding box center [620, 186] width 790 height 84
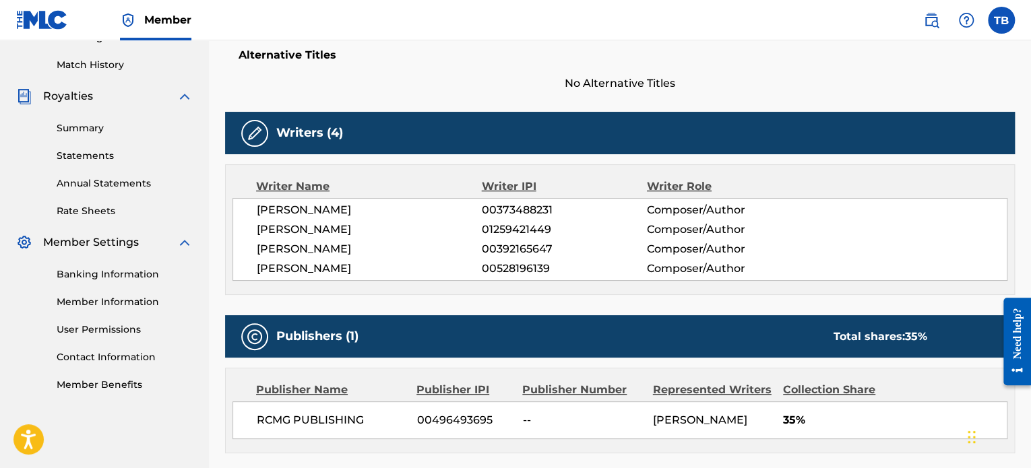
scroll to position [404, 0]
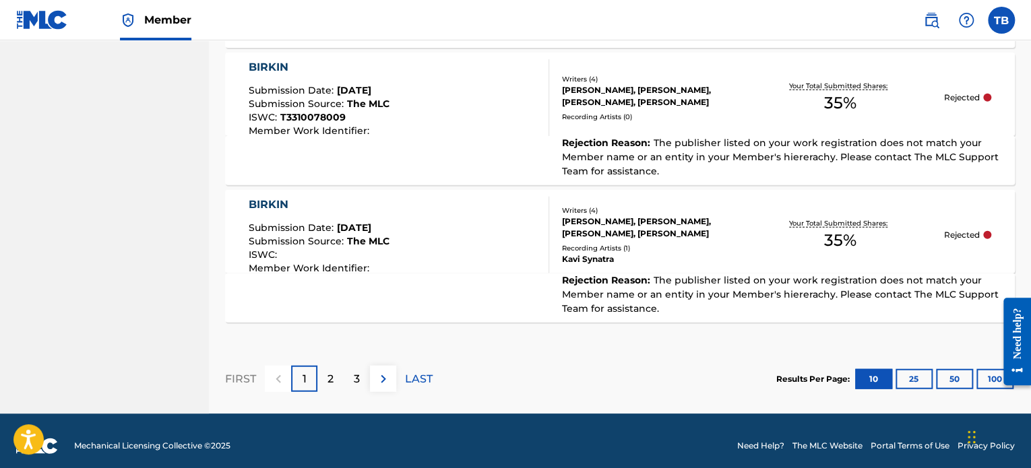
scroll to position [1546, 0]
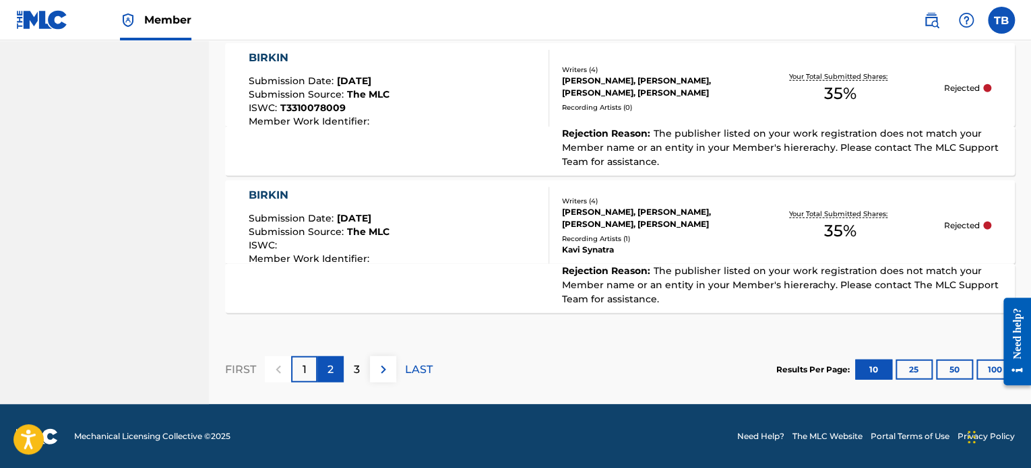
click at [333, 366] on p "2" at bounding box center [331, 370] width 6 height 16
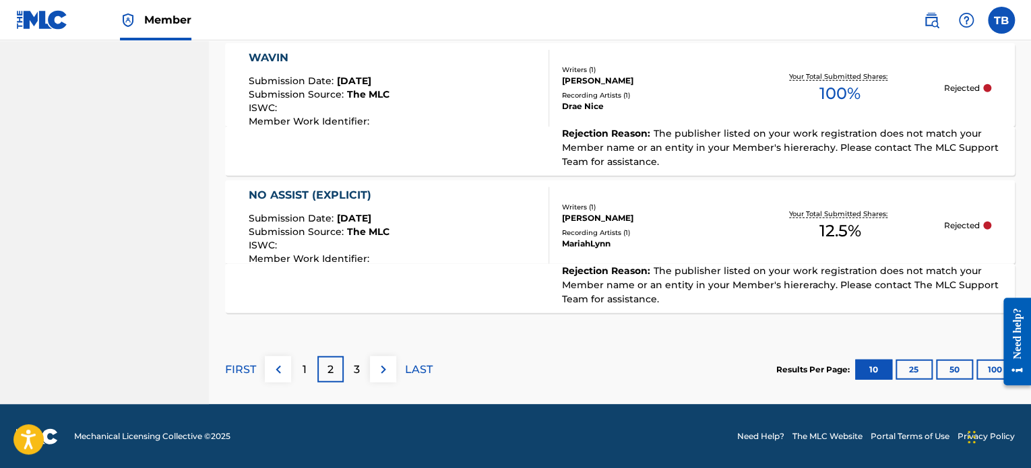
click at [688, 230] on div "Recording Artists ( 1 )" at bounding box center [649, 233] width 175 height 10
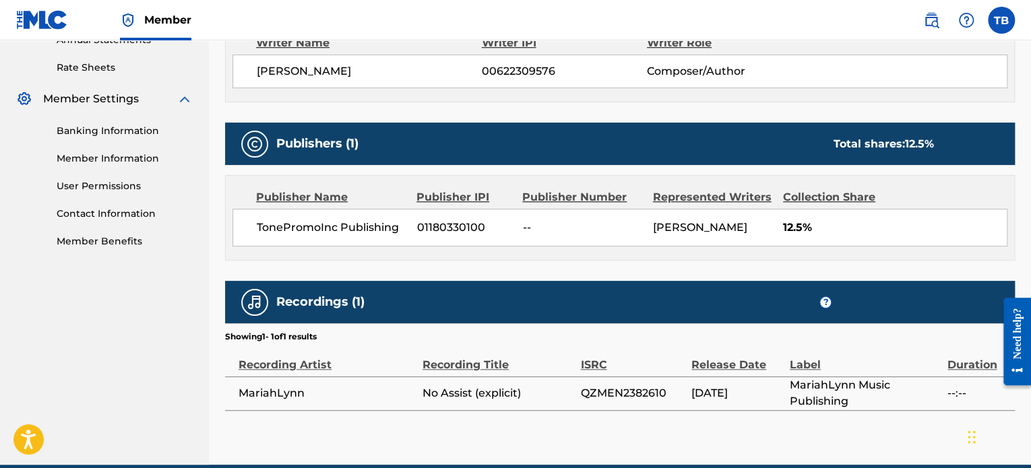
scroll to position [539, 0]
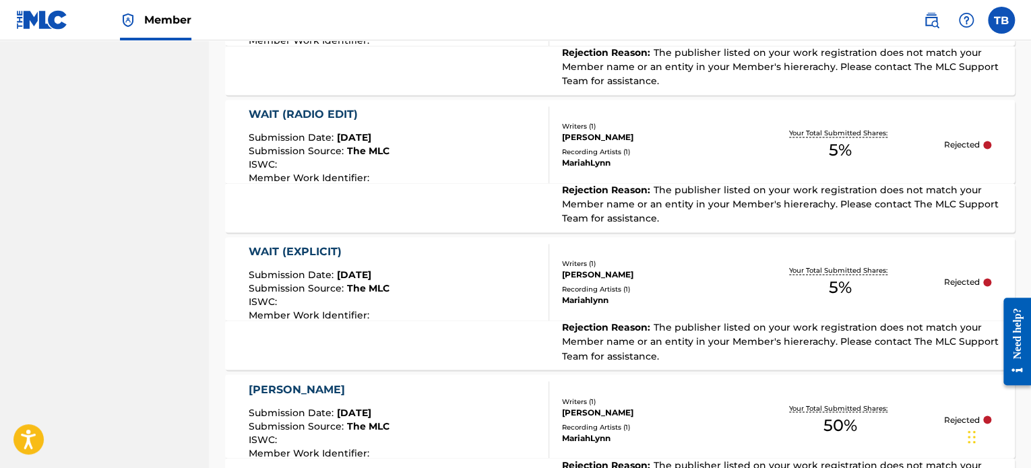
scroll to position [1142, 0]
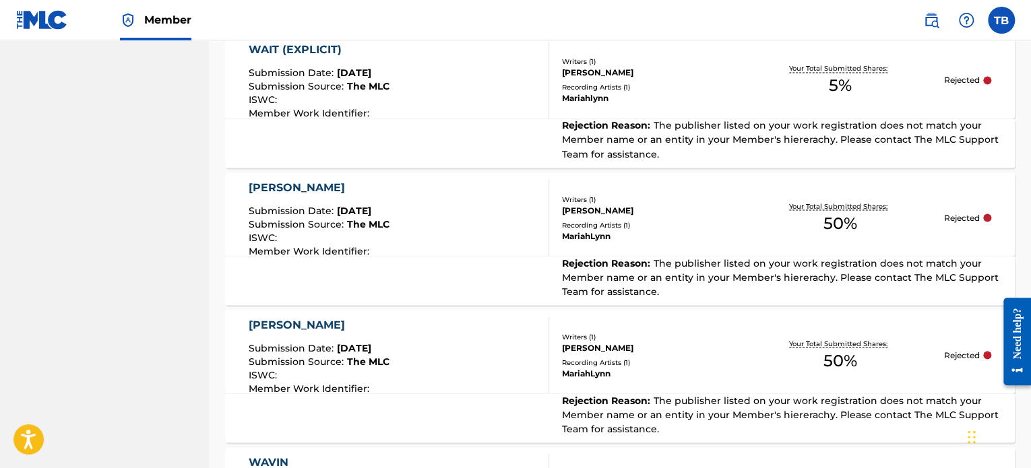
click at [741, 134] on span "The publisher listed on your work registration does not match your Member name …" at bounding box center [780, 139] width 437 height 40
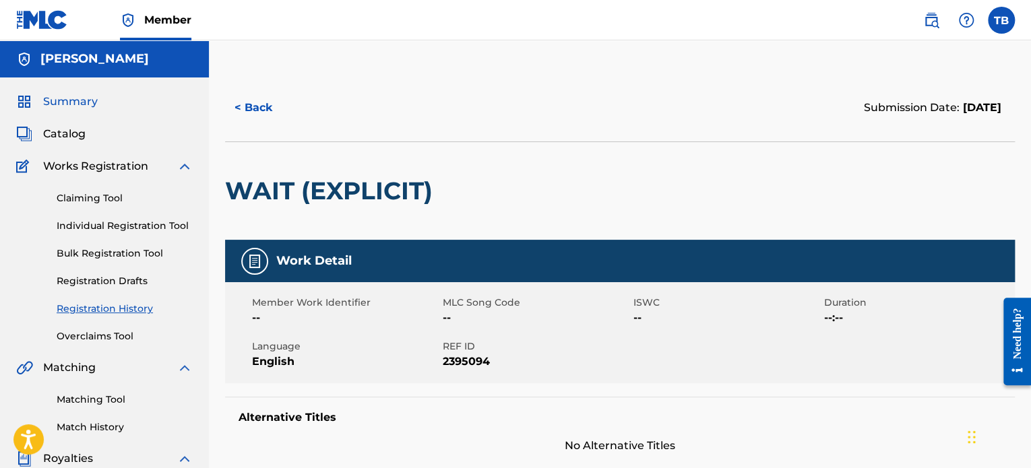
click at [73, 98] on span "Summary" at bounding box center [70, 102] width 55 height 16
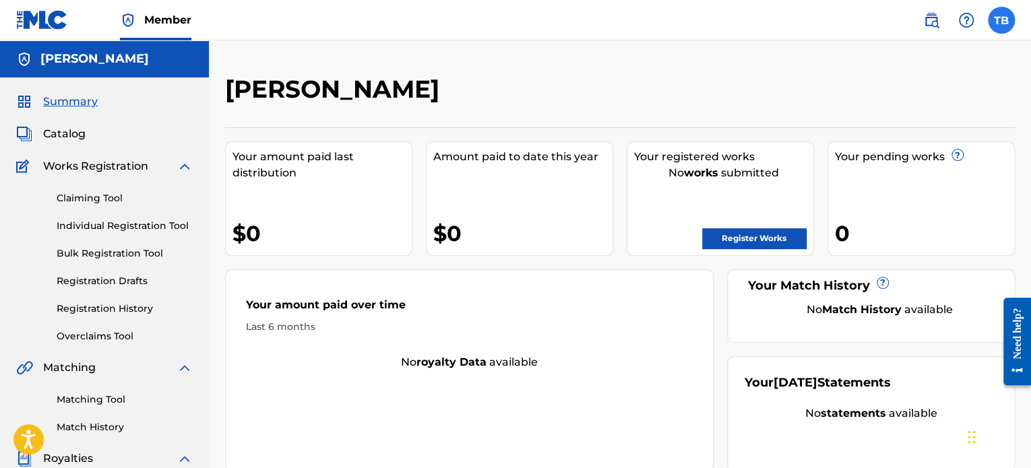
click at [1004, 19] on label at bounding box center [1001, 20] width 27 height 27
click at [1002, 20] on input "TB [PERSON_NAME] [EMAIL_ADDRESS][DOMAIN_NAME] Notification Preferences Profile …" at bounding box center [1002, 20] width 0 height 0
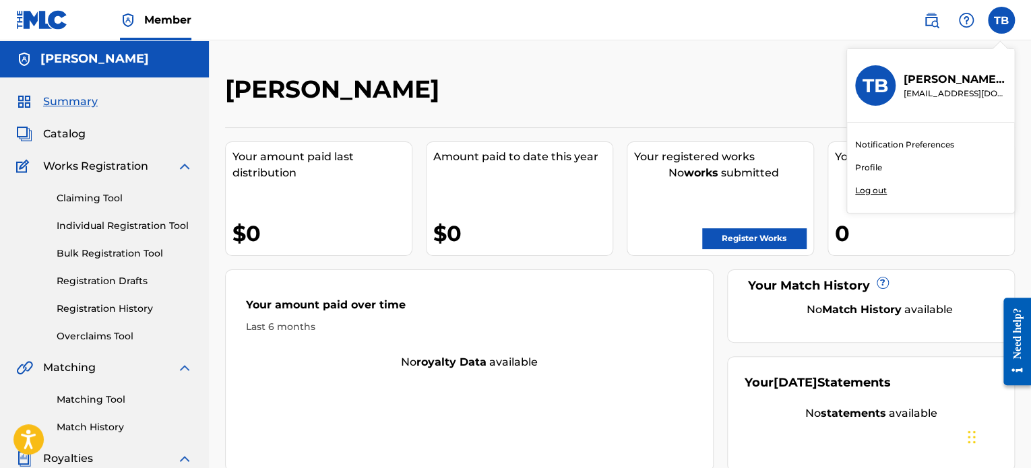
click at [863, 168] on link "Profile" at bounding box center [868, 168] width 27 height 12
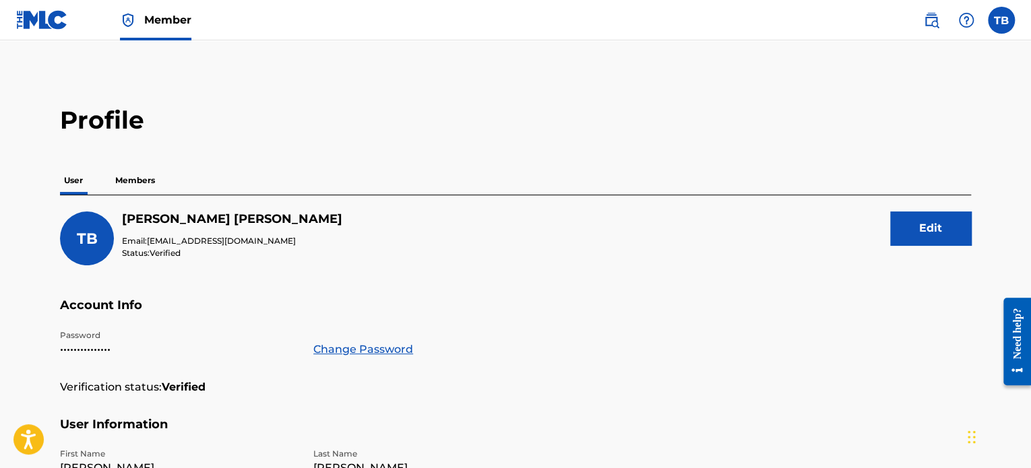
click at [136, 179] on p "Members" at bounding box center [135, 180] width 48 height 28
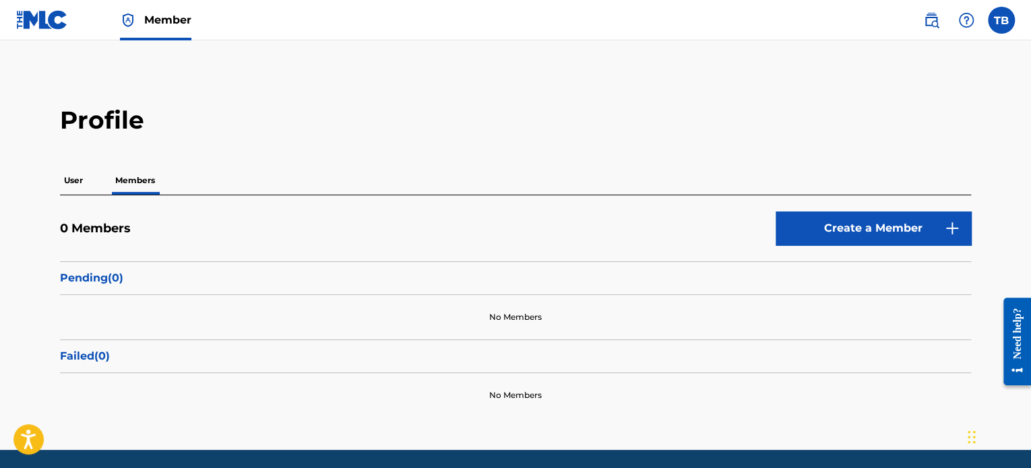
click at [70, 177] on p "User" at bounding box center [73, 180] width 27 height 28
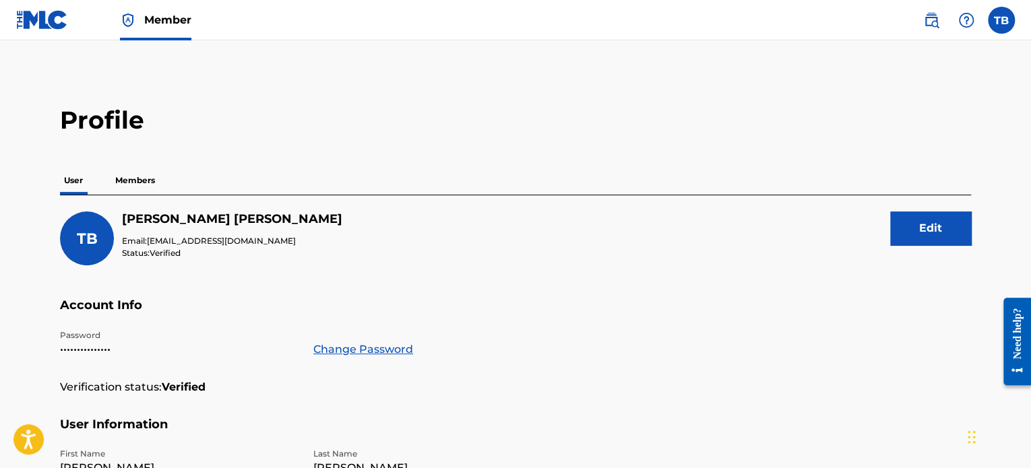
click at [155, 21] on span "Member" at bounding box center [167, 20] width 47 height 16
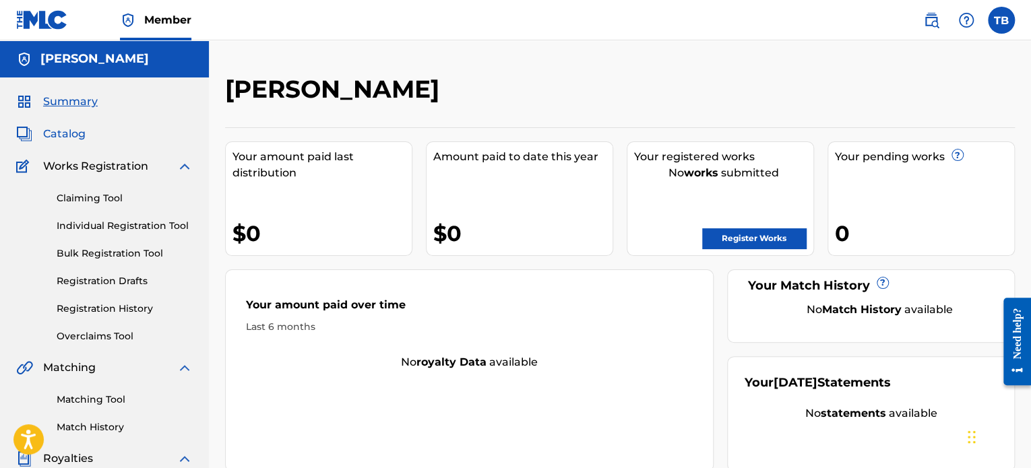
click at [71, 137] on span "Catalog" at bounding box center [64, 134] width 42 height 16
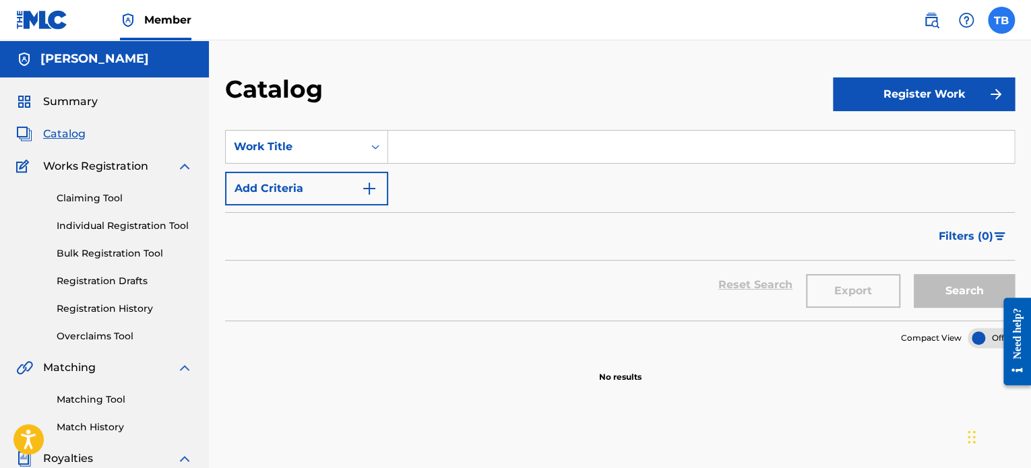
click at [994, 18] on label at bounding box center [1001, 20] width 27 height 27
click at [1002, 20] on input "TB [PERSON_NAME] [EMAIL_ADDRESS][DOMAIN_NAME] Notification Preferences Profile …" at bounding box center [1002, 20] width 0 height 0
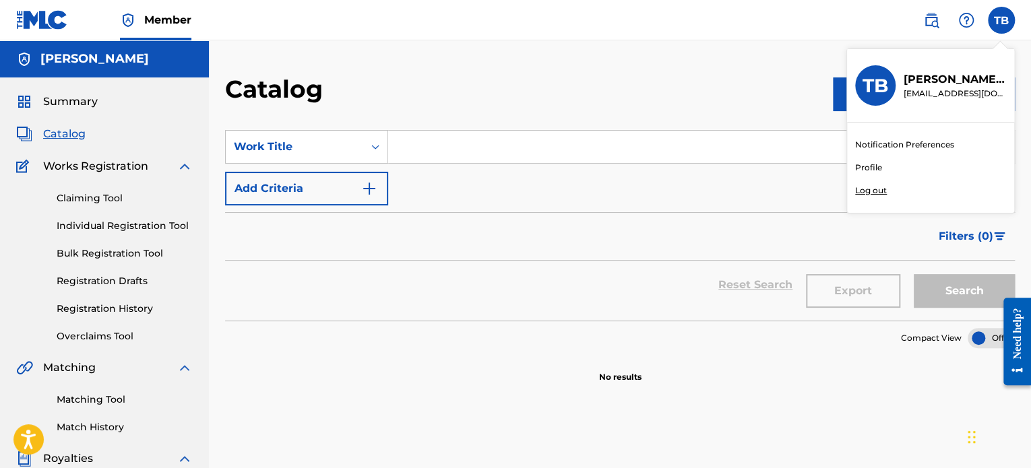
click at [994, 18] on div "TB TB [PERSON_NAME] [EMAIL_ADDRESS][DOMAIN_NAME] Notification Preferences Profi…" at bounding box center [1001, 20] width 27 height 27
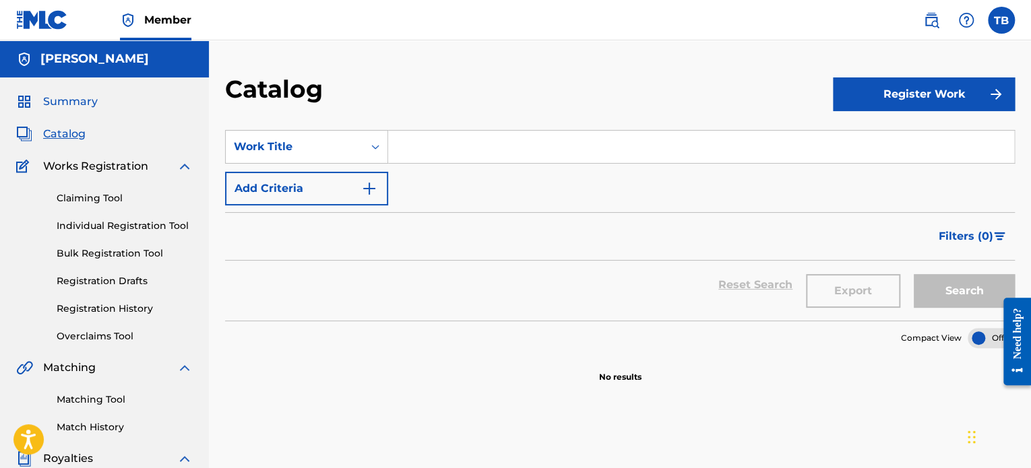
click at [87, 99] on span "Summary" at bounding box center [70, 102] width 55 height 16
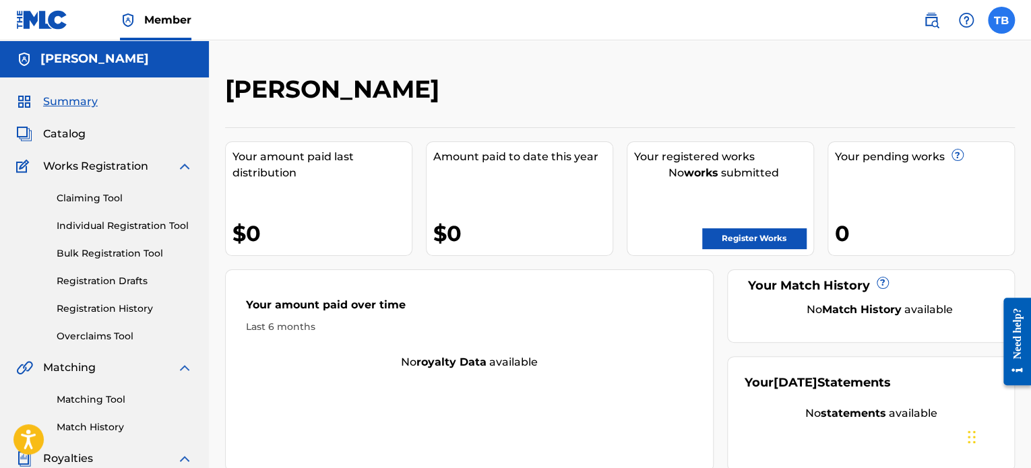
click at [1000, 22] on label at bounding box center [1001, 20] width 27 height 27
click at [1002, 20] on input "TB [PERSON_NAME] [EMAIL_ADDRESS][DOMAIN_NAME] Notification Preferences Profile …" at bounding box center [1002, 20] width 0 height 0
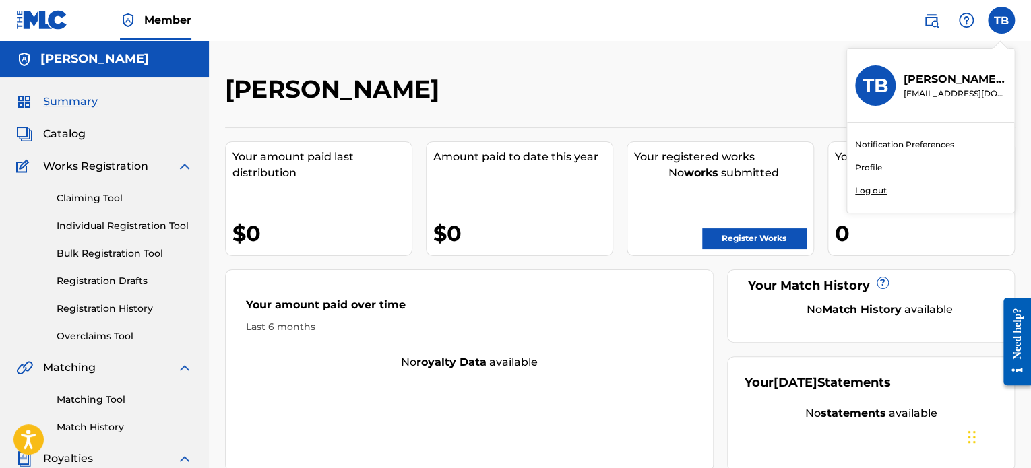
click at [870, 165] on link "Profile" at bounding box center [868, 168] width 27 height 12
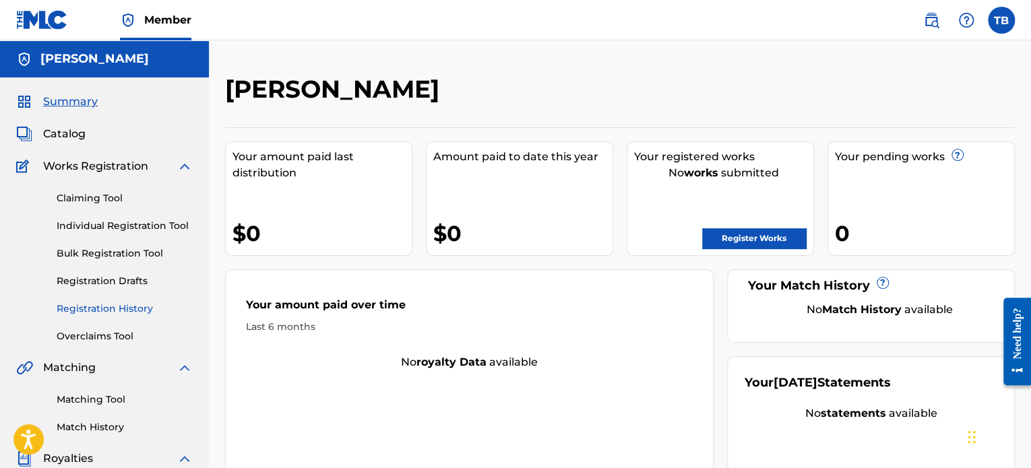
click at [100, 309] on link "Registration History" at bounding box center [125, 309] width 136 height 14
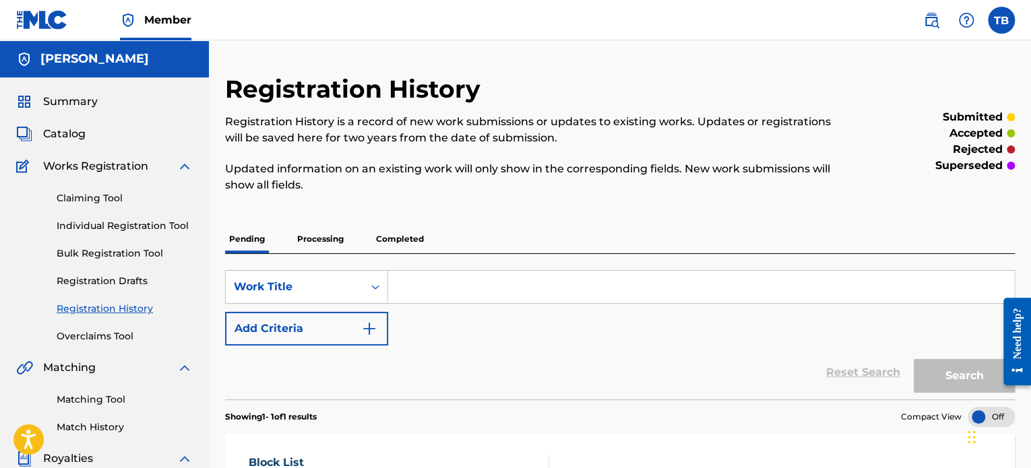
click at [396, 242] on p "Completed" at bounding box center [400, 239] width 56 height 28
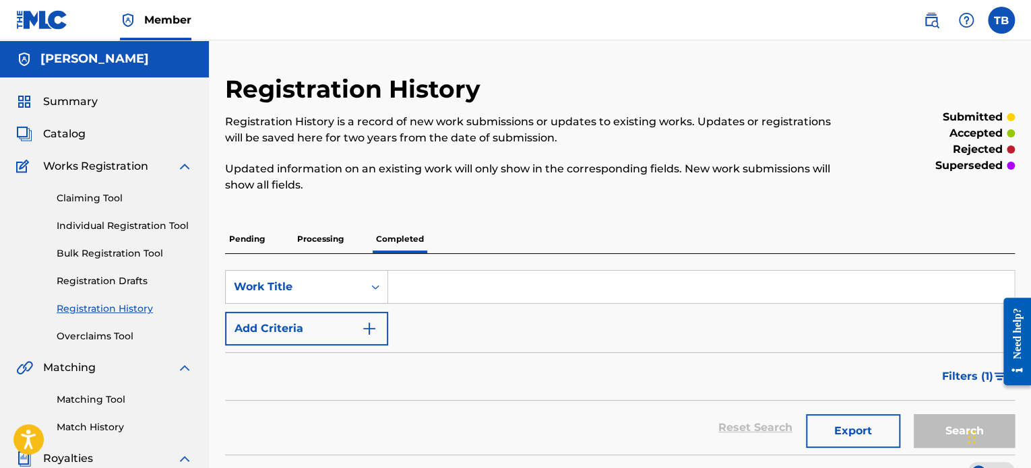
click at [326, 233] on p "Processing" at bounding box center [320, 239] width 55 height 28
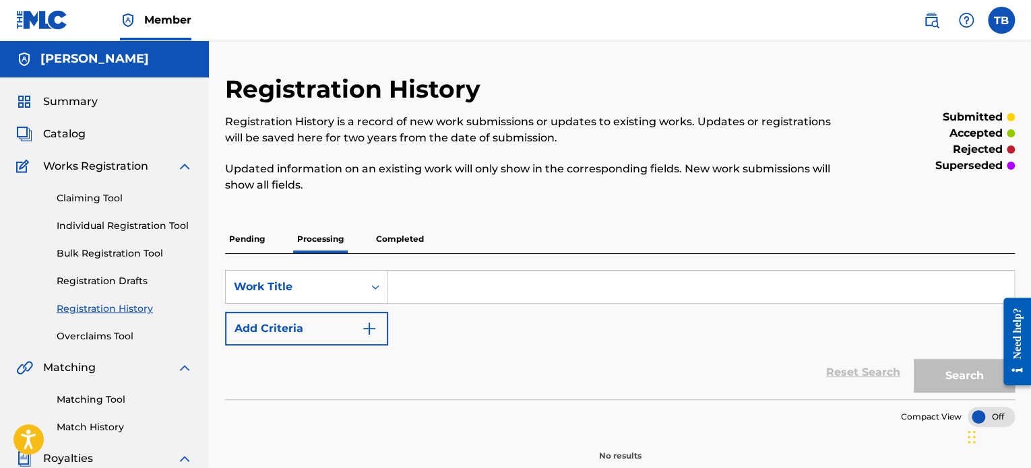
scroll to position [67, 0]
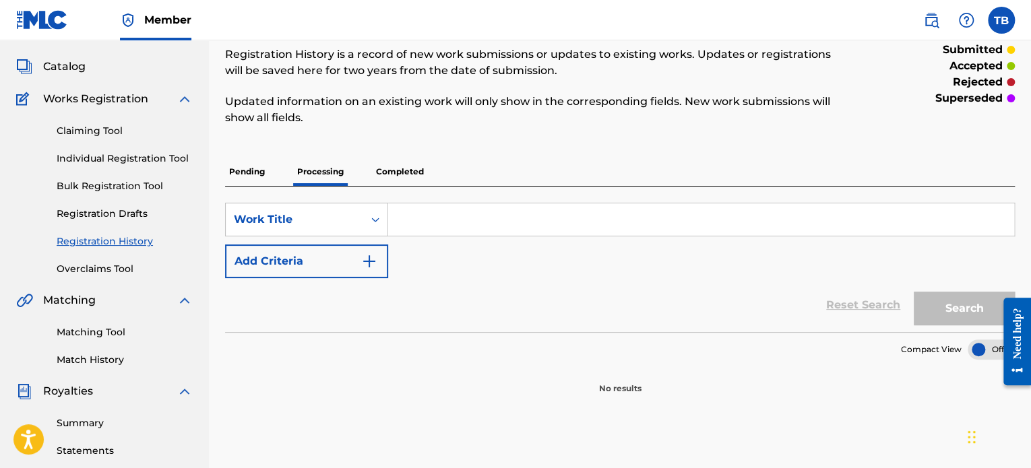
click at [251, 170] on p "Pending" at bounding box center [247, 172] width 44 height 28
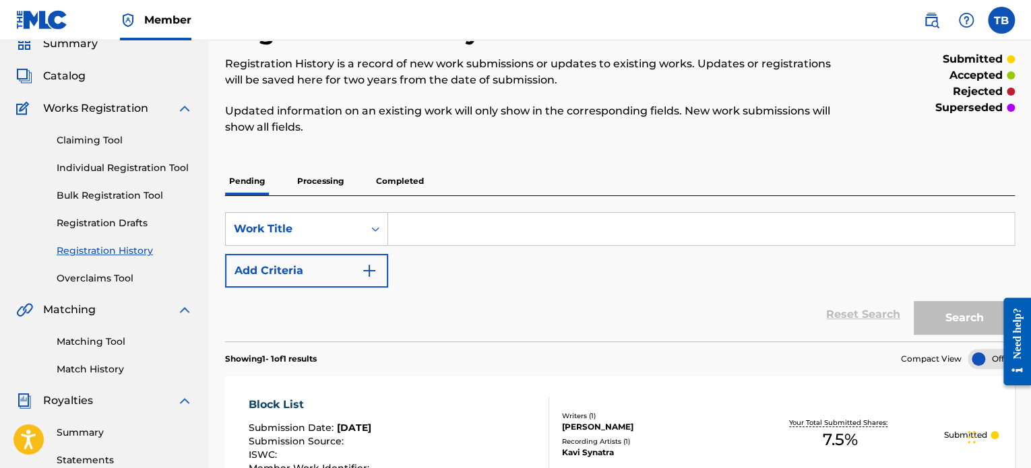
scroll to position [135, 0]
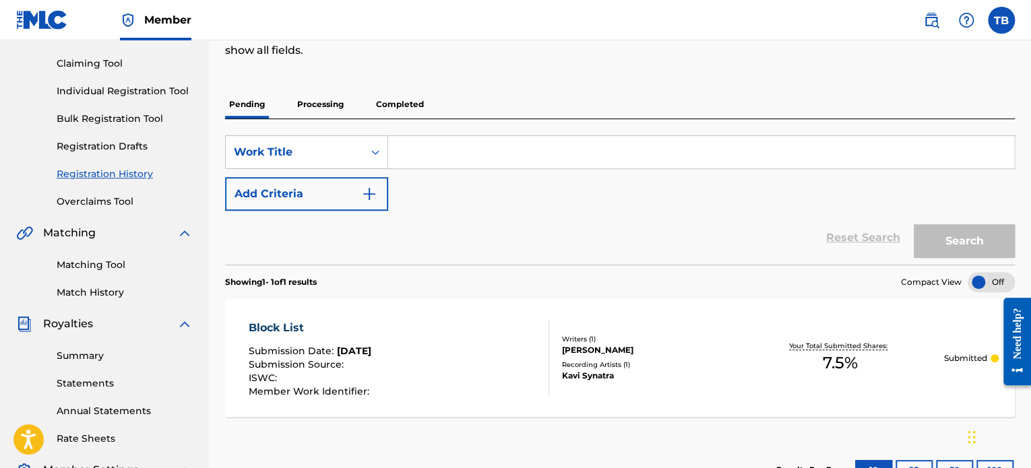
click at [310, 102] on p "Processing" at bounding box center [320, 104] width 55 height 28
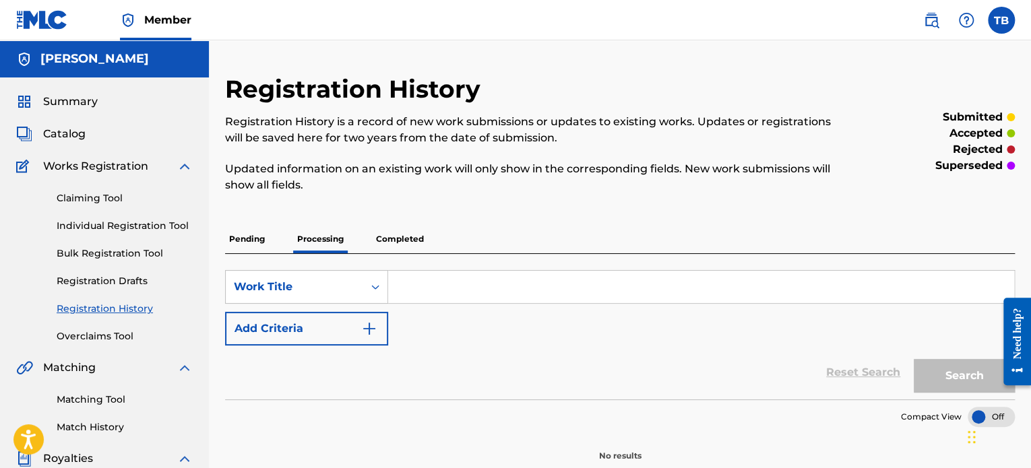
click at [388, 241] on p "Completed" at bounding box center [400, 239] width 56 height 28
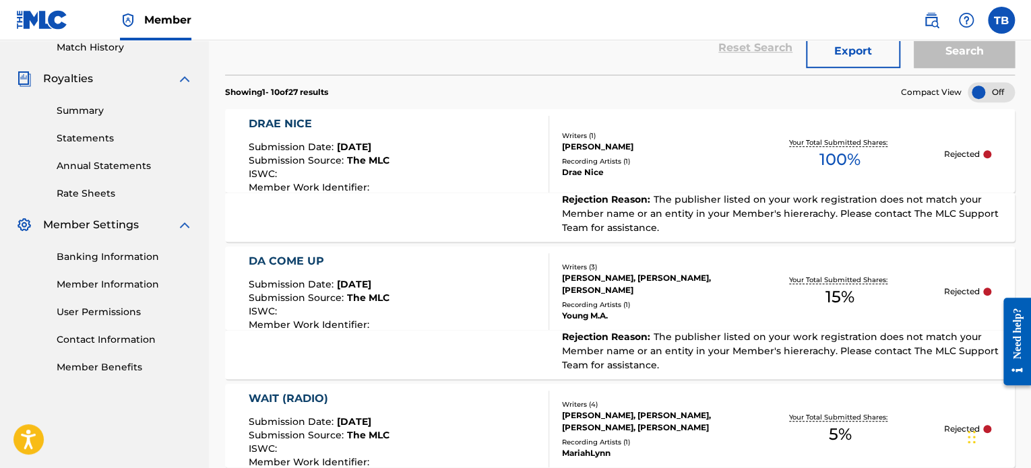
scroll to position [404, 0]
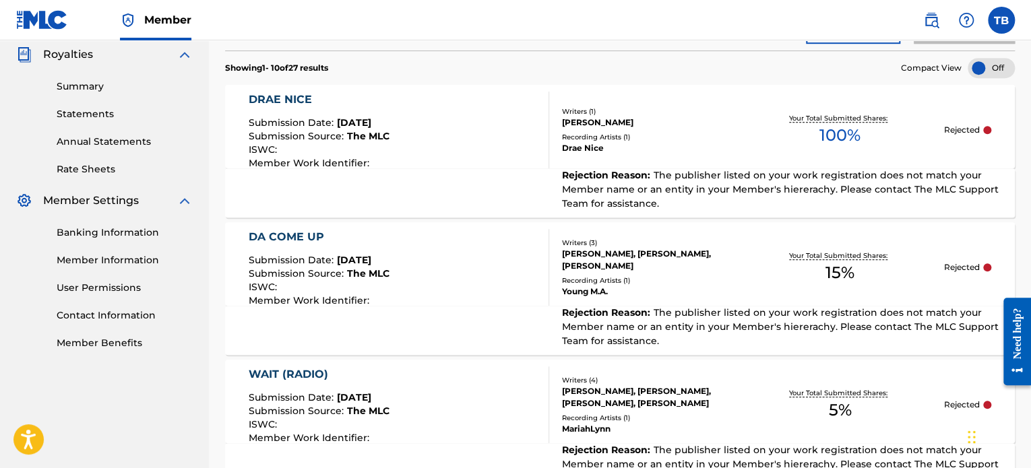
click at [487, 303] on div "DA COME UP Submission Date : [DATE] Submission Source : The MLC ISWC : Member W…" at bounding box center [399, 267] width 300 height 77
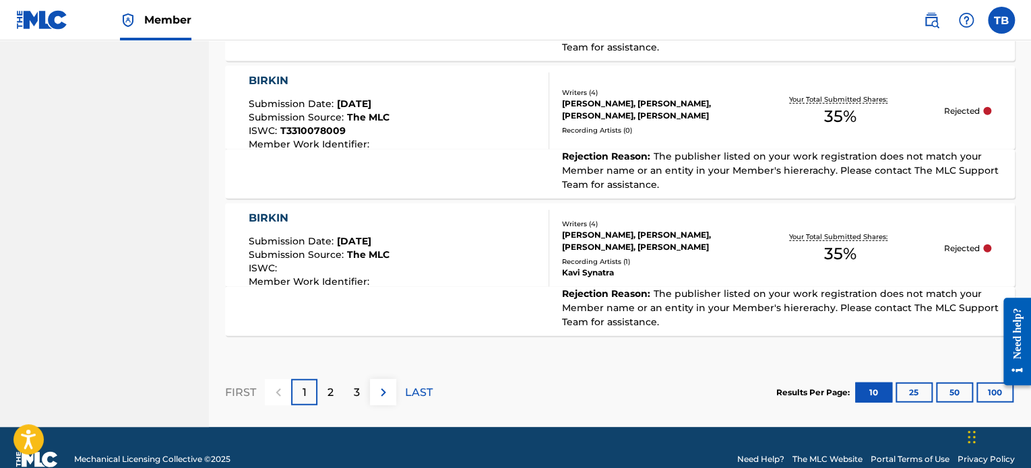
scroll to position [1542, 0]
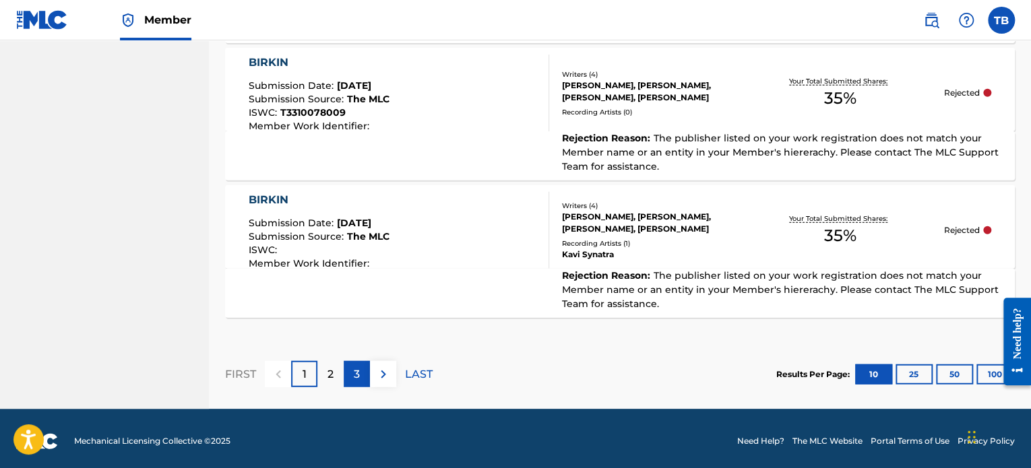
click at [359, 367] on p "3" at bounding box center [357, 375] width 6 height 16
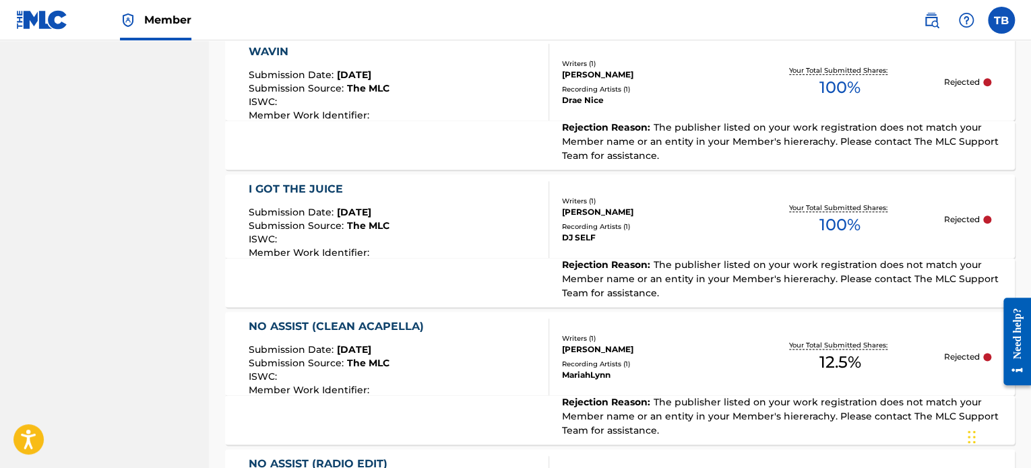
scroll to position [662, 0]
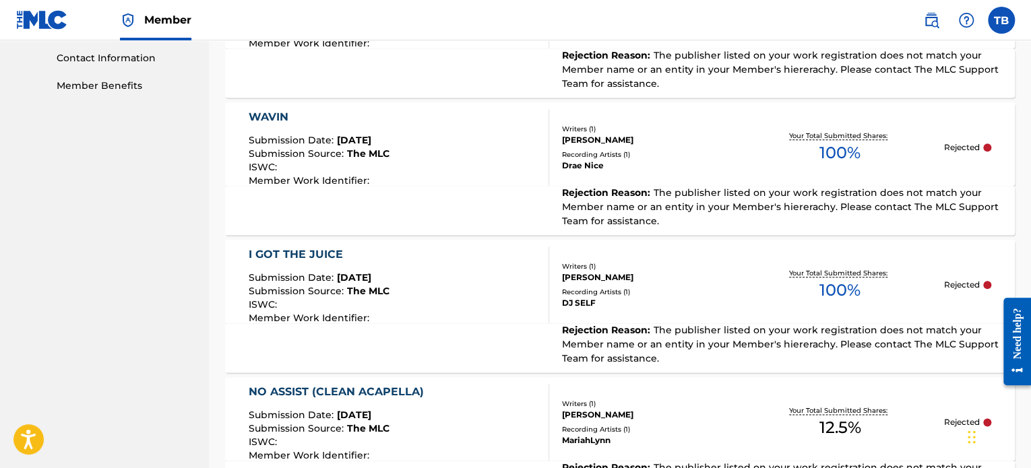
click at [498, 311] on div "I GOT THE JUICE Submission Date : [DATE] Submission Source : The MLC ISWC : Mem…" at bounding box center [399, 285] width 300 height 77
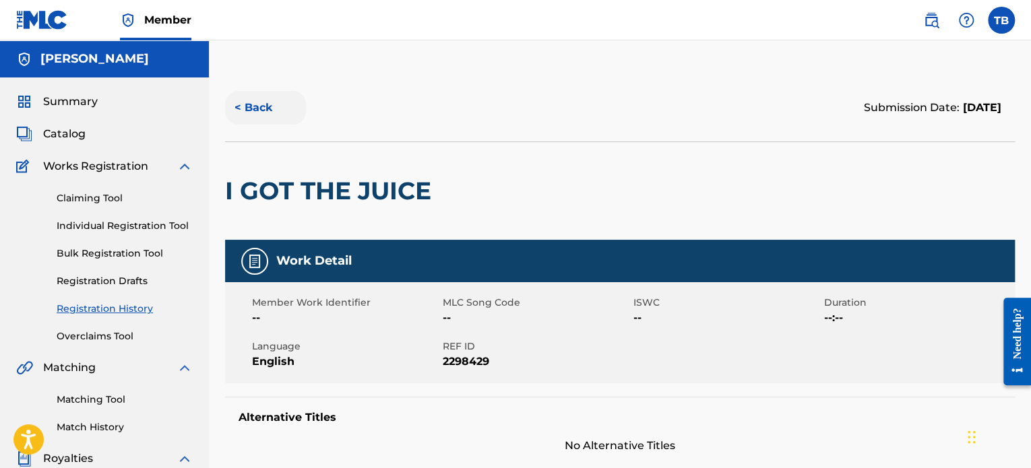
click at [266, 107] on button "< Back" at bounding box center [265, 108] width 81 height 34
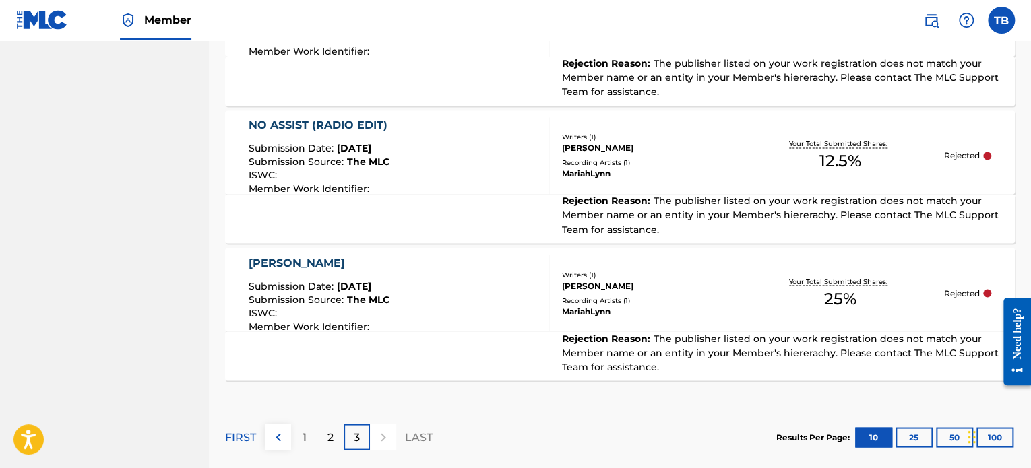
scroll to position [1134, 0]
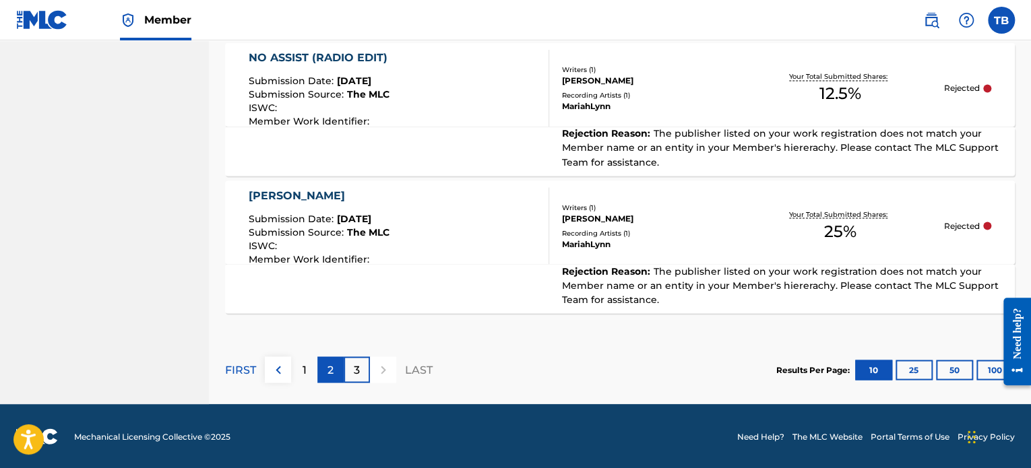
click at [336, 369] on div "2" at bounding box center [330, 370] width 26 height 26
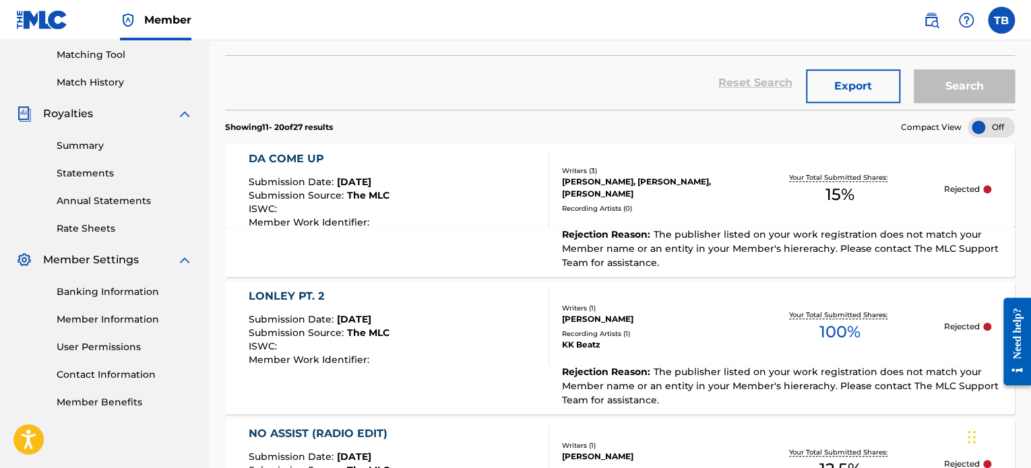
scroll to position [325, 0]
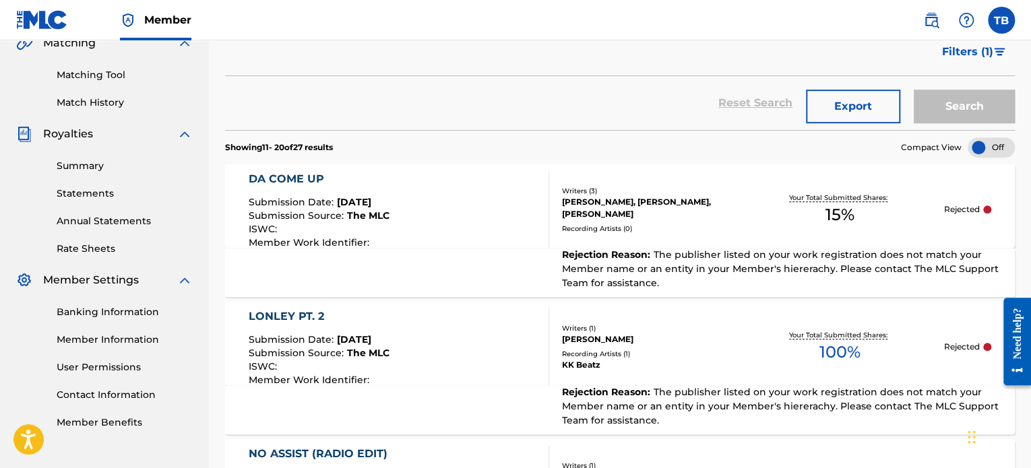
click at [729, 236] on div "DA COME UP Submission Date : [DATE] Submission Source : The MLC ISWC : Member W…" at bounding box center [620, 206] width 790 height 84
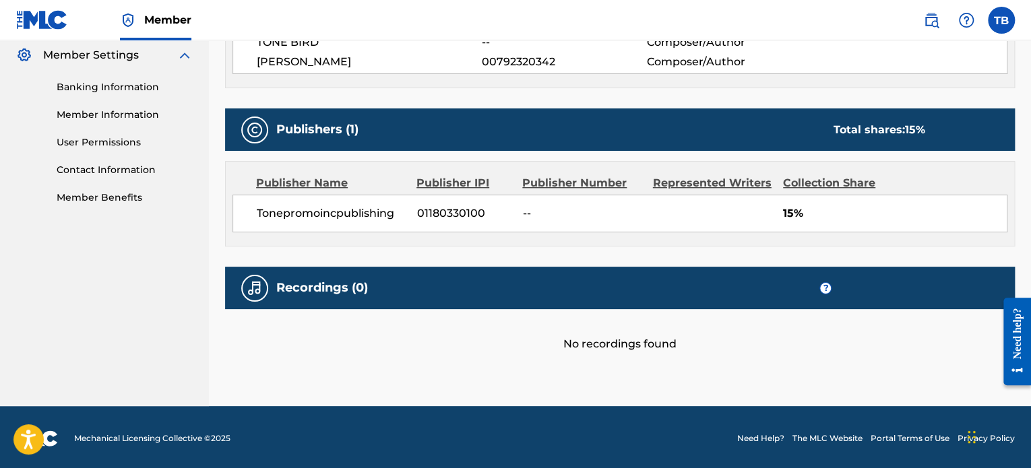
scroll to position [551, 0]
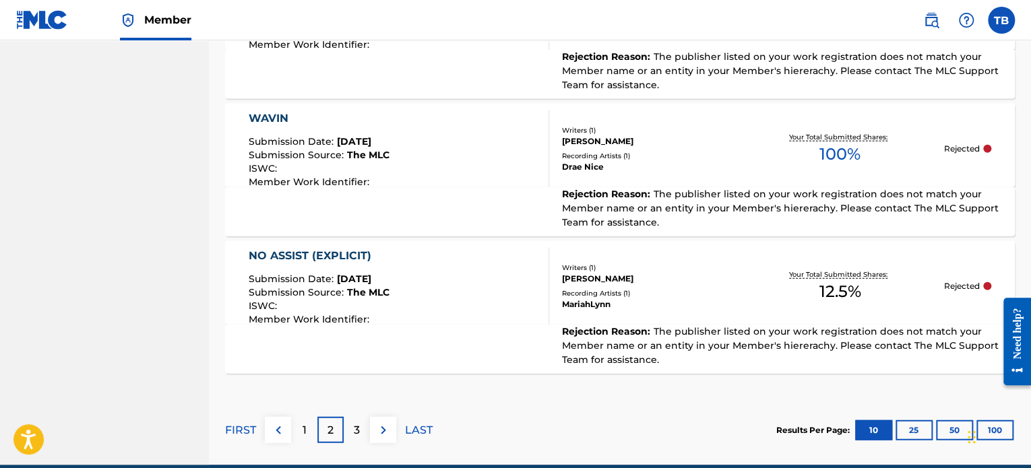
scroll to position [1546, 0]
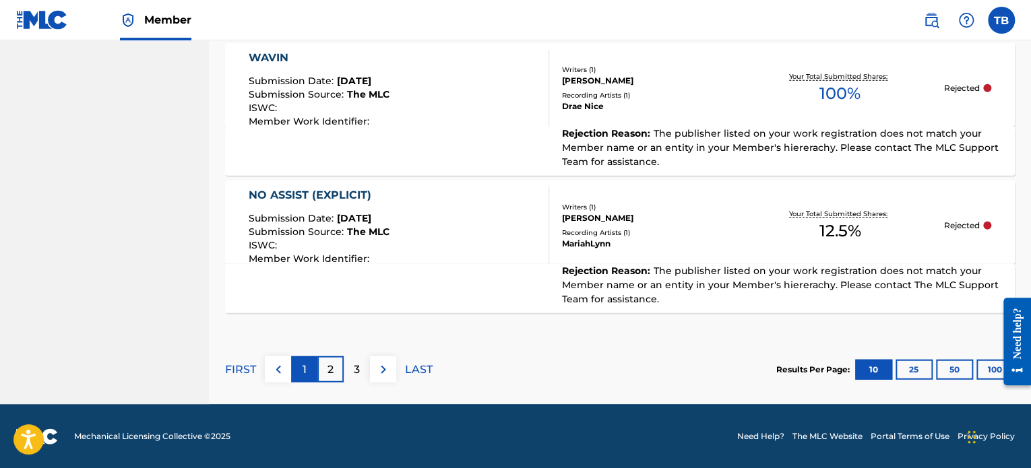
click at [309, 369] on div "1" at bounding box center [304, 370] width 26 height 26
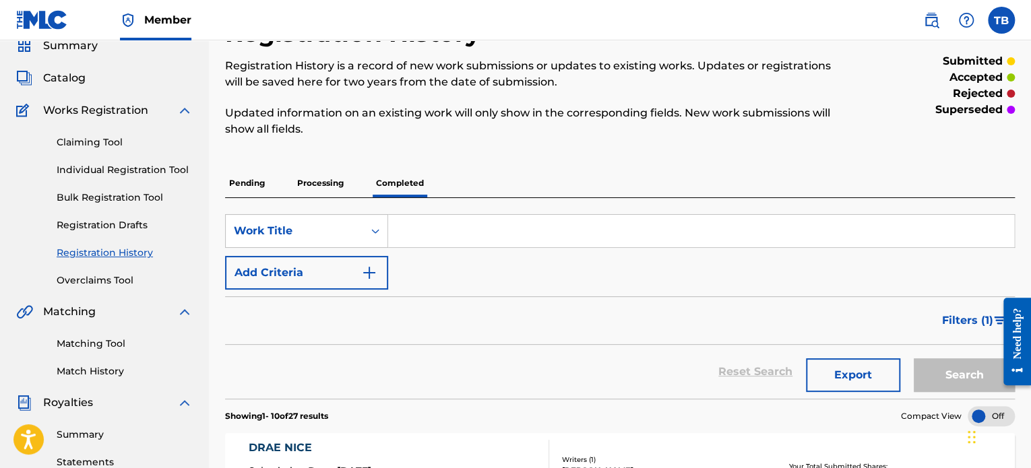
scroll to position [0, 0]
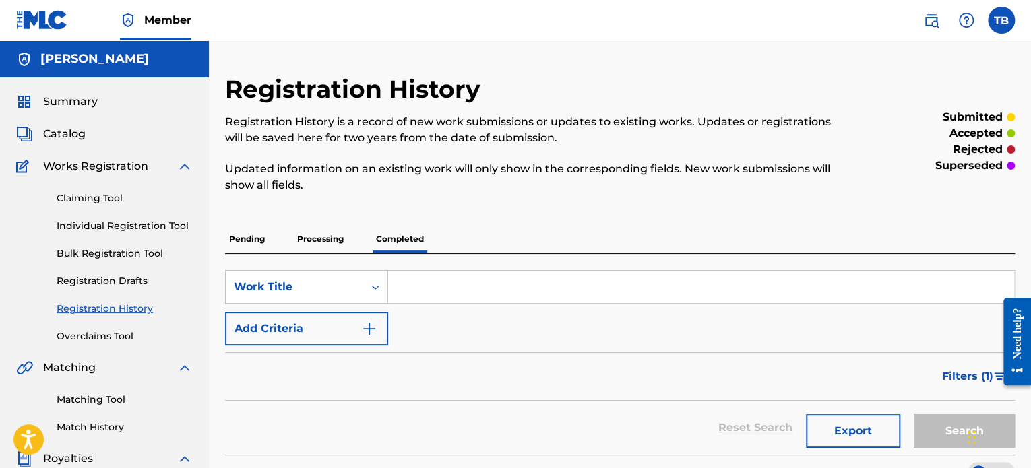
click at [326, 242] on p "Processing" at bounding box center [320, 239] width 55 height 28
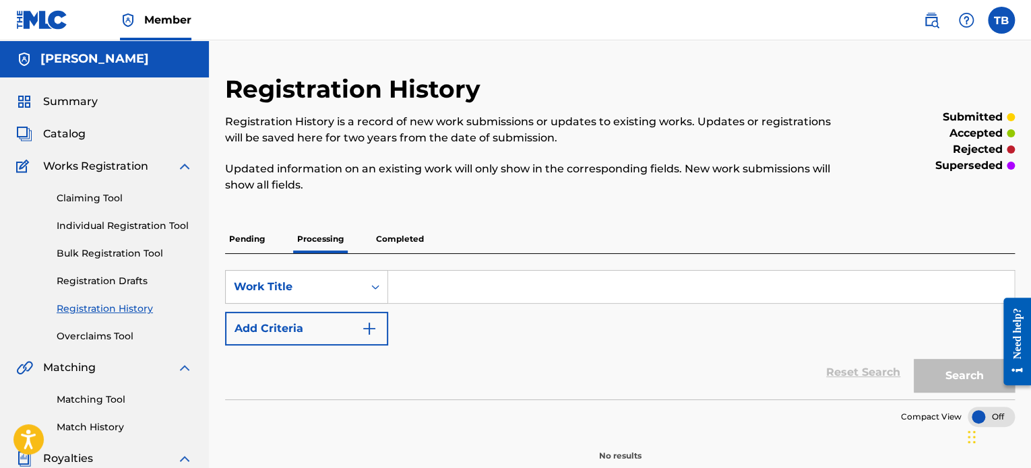
click at [247, 240] on p "Pending" at bounding box center [247, 239] width 44 height 28
click at [315, 237] on p "Processing" at bounding box center [320, 239] width 55 height 28
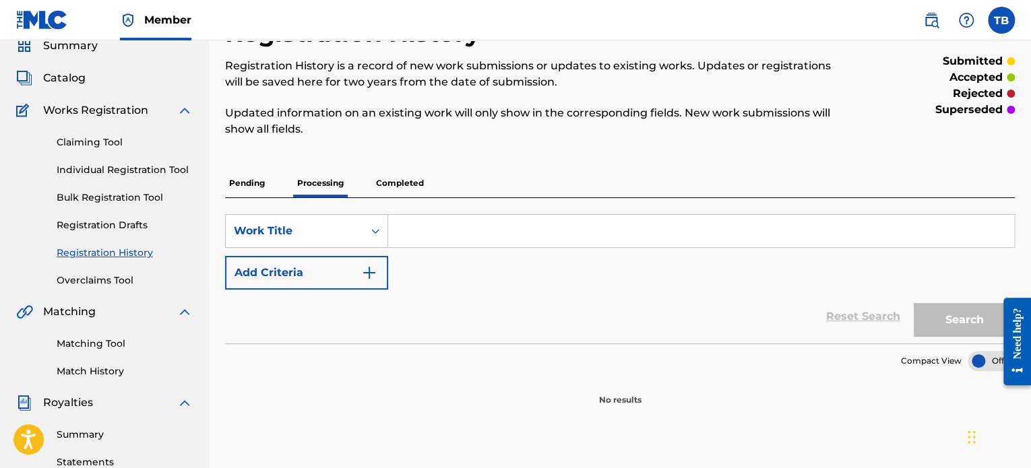
scroll to position [135, 0]
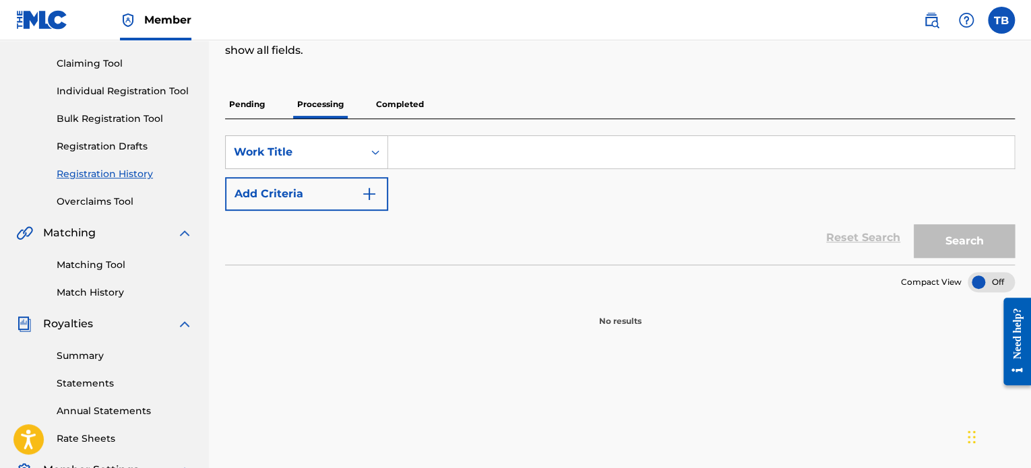
click at [396, 95] on p "Completed" at bounding box center [400, 104] width 56 height 28
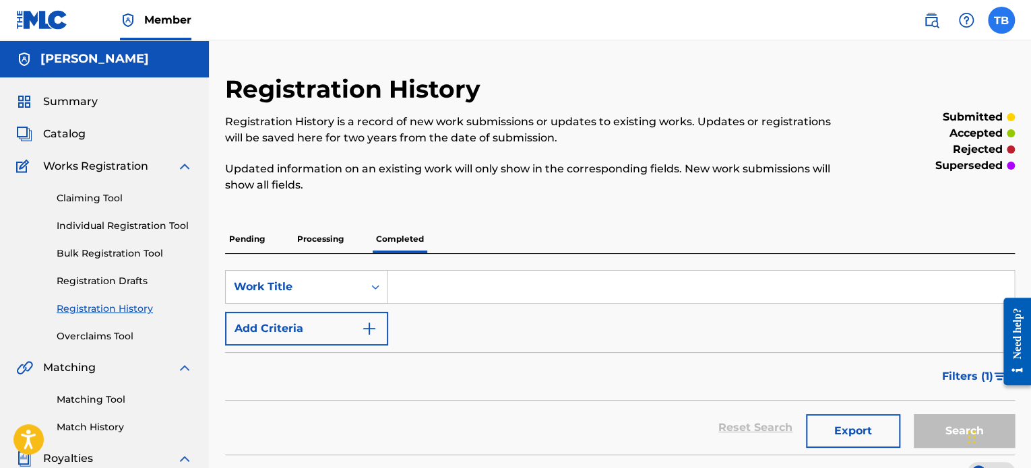
click at [997, 22] on label at bounding box center [1001, 20] width 27 height 27
click at [1002, 20] on input "TB [PERSON_NAME] [EMAIL_ADDRESS][DOMAIN_NAME] Notification Preferences Profile …" at bounding box center [1002, 20] width 0 height 0
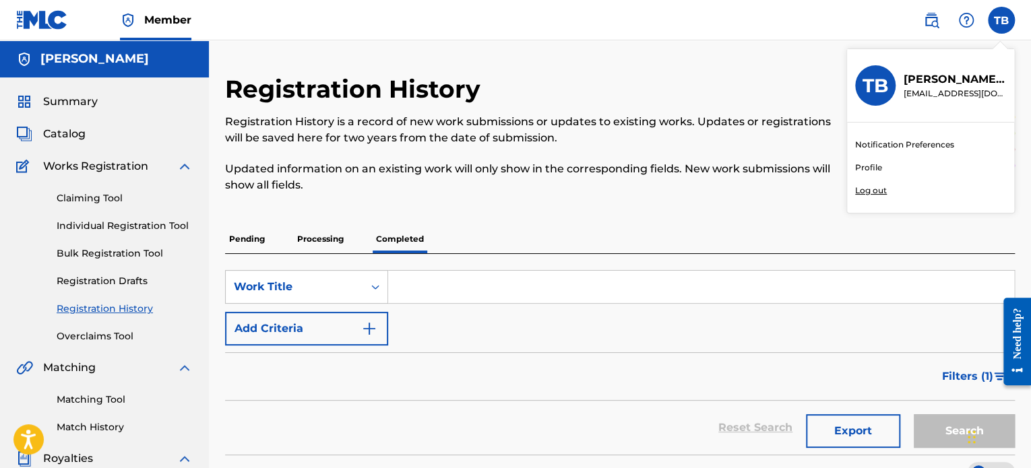
click at [876, 191] on p "Log out" at bounding box center [871, 191] width 32 height 12
click at [1002, 20] on input "TB [PERSON_NAME] [EMAIL_ADDRESS][DOMAIN_NAME] Notification Preferences Profile …" at bounding box center [1002, 20] width 0 height 0
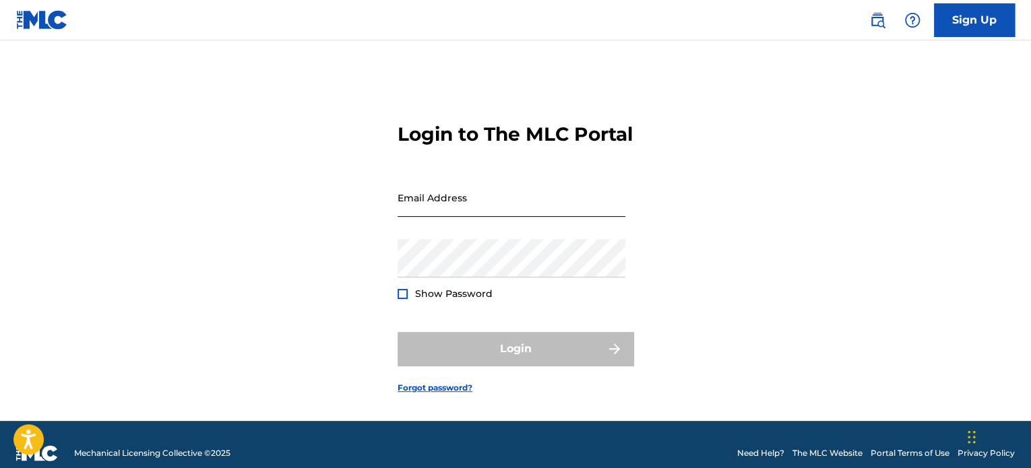
click at [448, 215] on input "Email Address" at bounding box center [512, 198] width 228 height 38
click at [418, 217] on input "Email Address" at bounding box center [512, 198] width 228 height 38
type input "[EMAIL_ADDRESS][DOMAIN_NAME]"
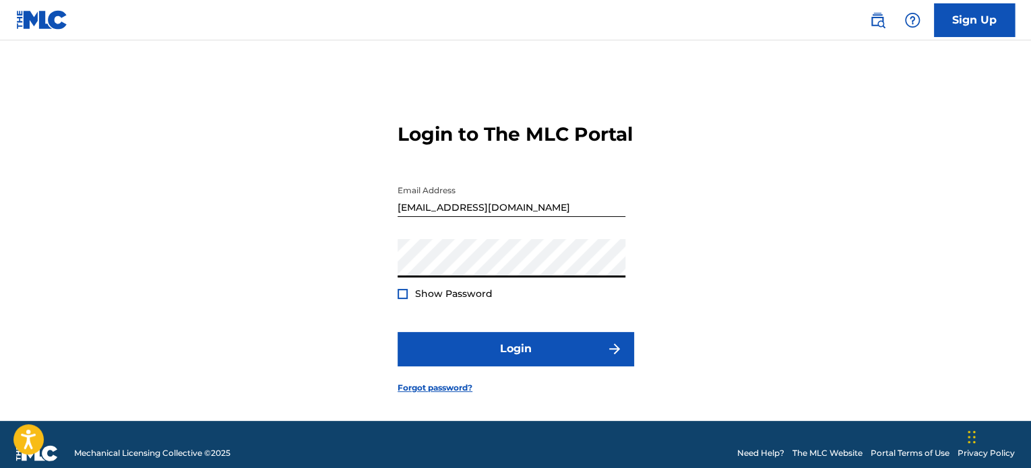
click at [398, 332] on button "Login" at bounding box center [516, 349] width 236 height 34
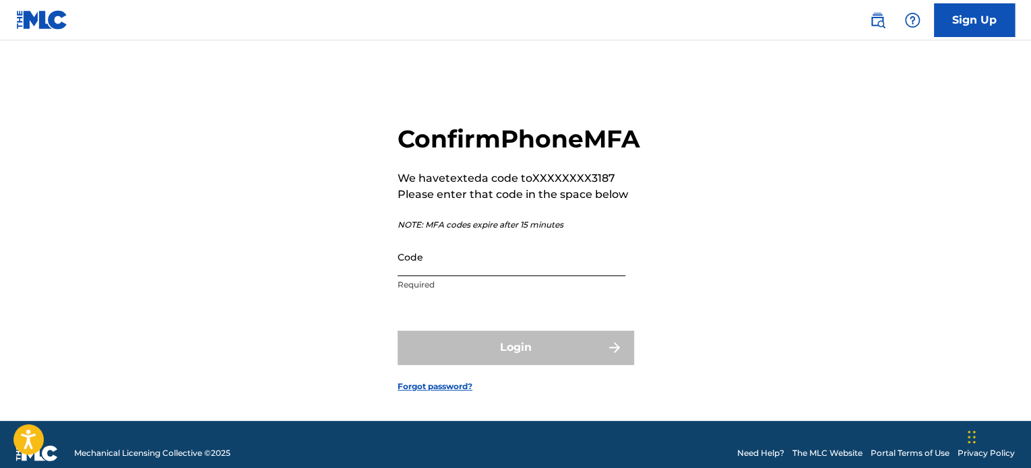
drag, startPoint x: 474, startPoint y: 235, endPoint x: 467, endPoint y: 281, distance: 47.0
click at [467, 276] on input "Code" at bounding box center [512, 257] width 228 height 38
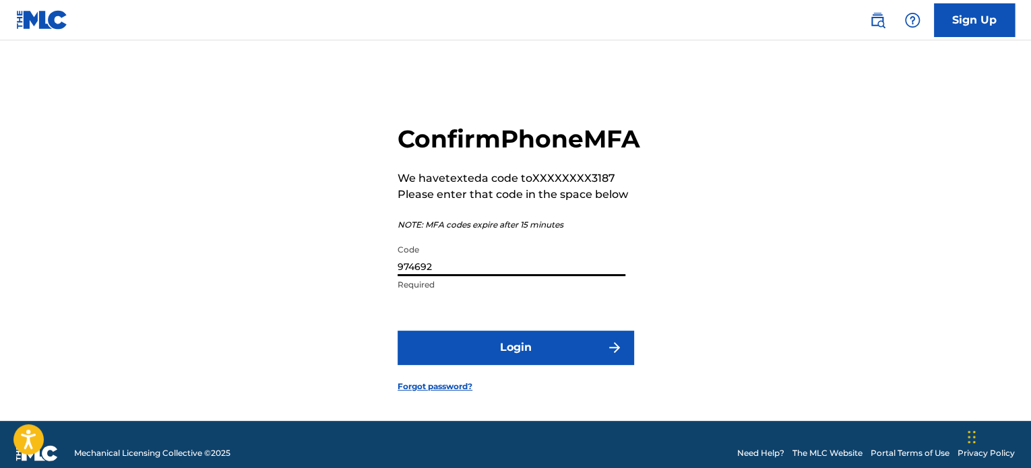
type input "974692"
click at [398, 331] on button "Login" at bounding box center [516, 348] width 236 height 34
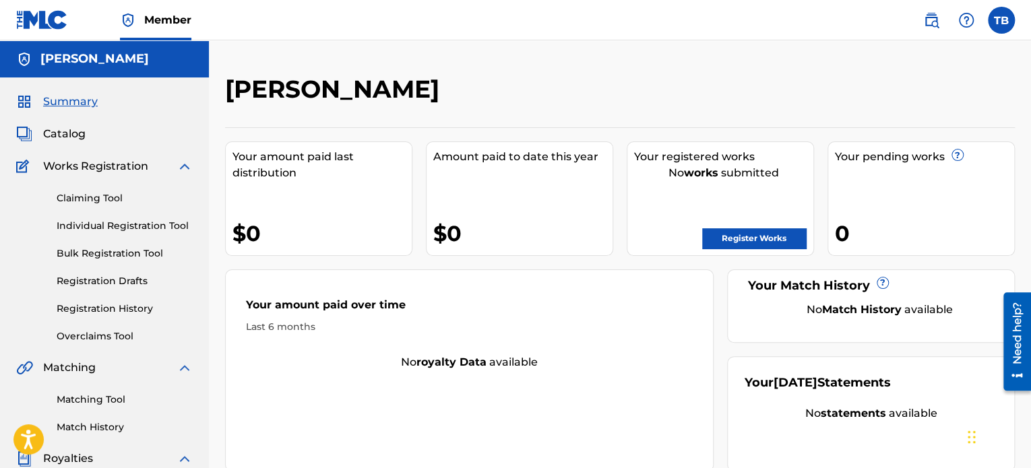
click at [78, 98] on span "Summary" at bounding box center [70, 102] width 55 height 16
click at [109, 308] on link "Registration History" at bounding box center [125, 309] width 136 height 14
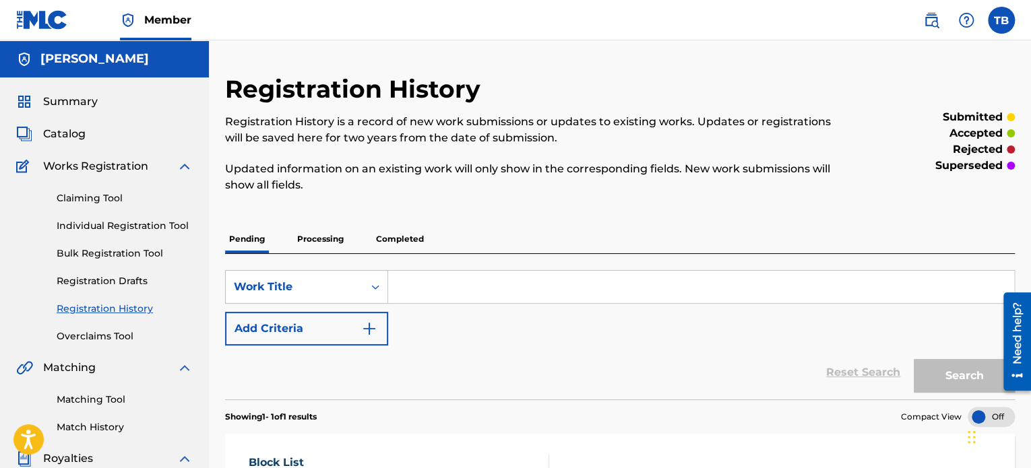
click at [391, 236] on p "Completed" at bounding box center [400, 239] width 56 height 28
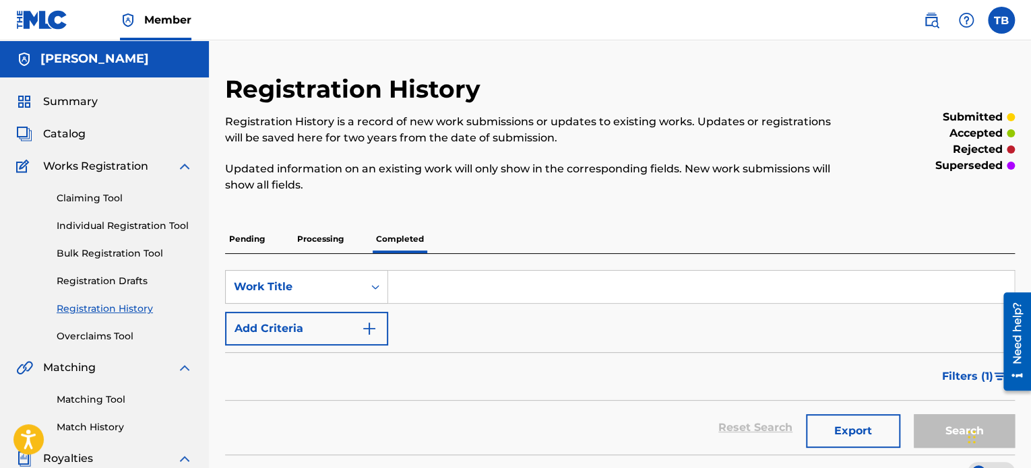
click at [313, 242] on p "Processing" at bounding box center [320, 239] width 55 height 28
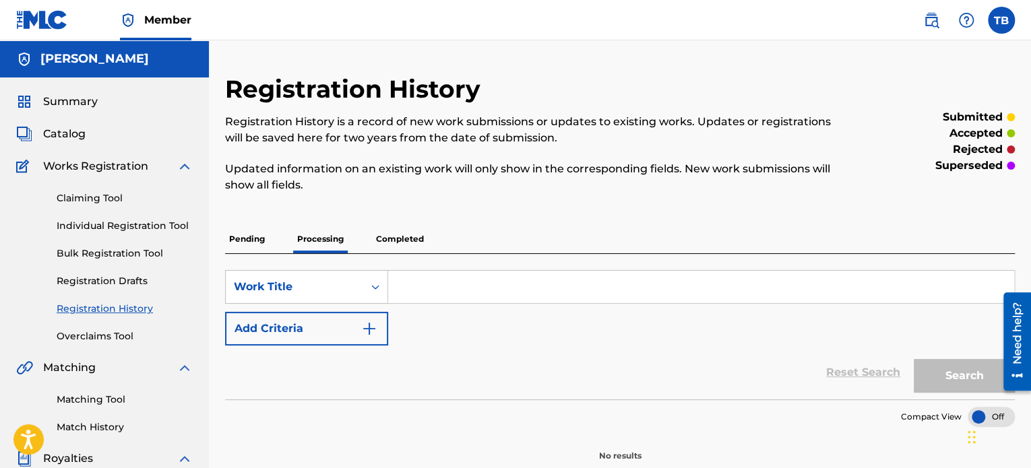
click at [243, 237] on p "Pending" at bounding box center [247, 239] width 44 height 28
click at [331, 239] on p "Processing" at bounding box center [320, 239] width 55 height 28
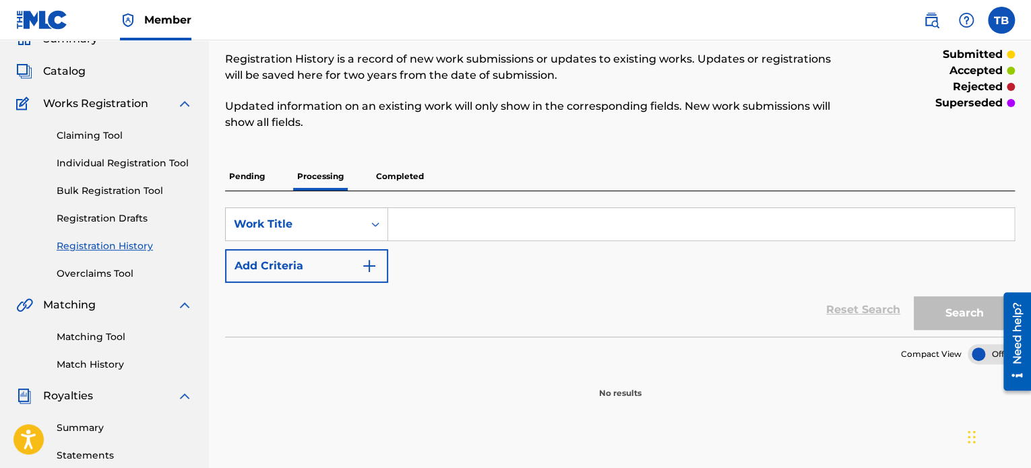
scroll to position [135, 0]
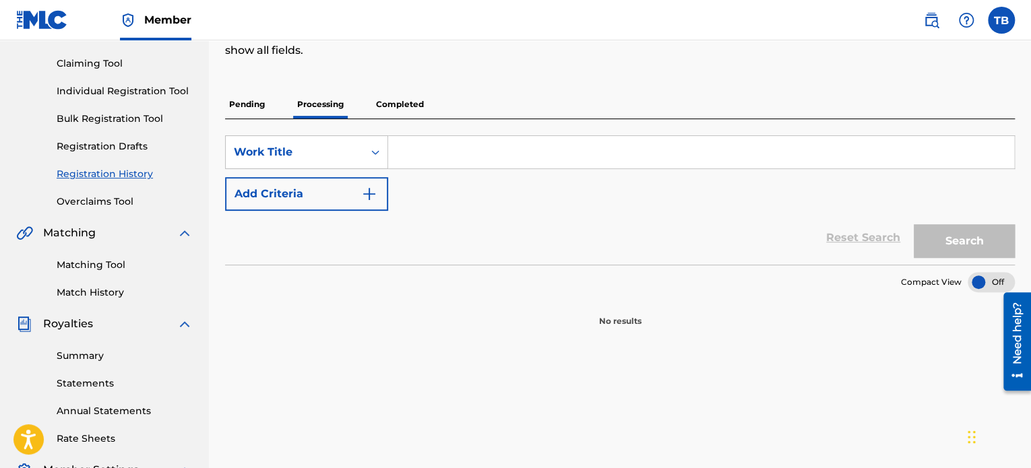
click at [399, 100] on p "Completed" at bounding box center [400, 104] width 56 height 28
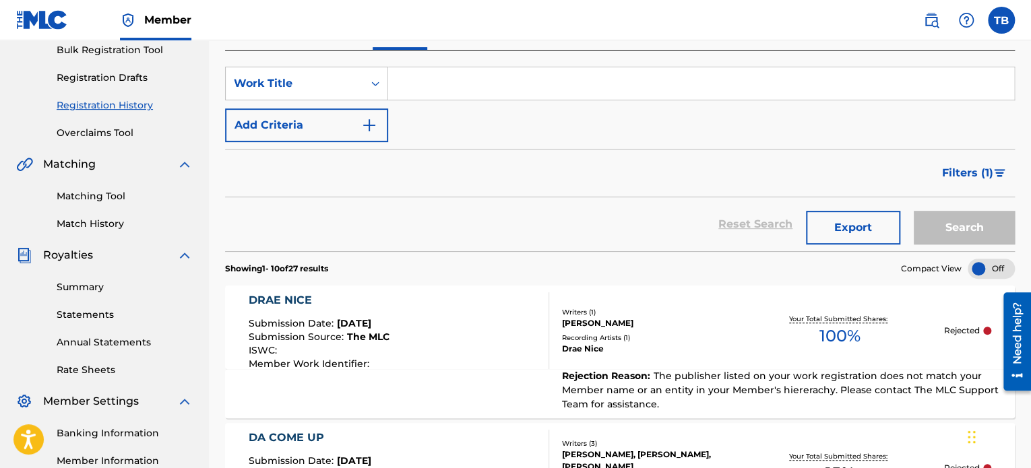
scroll to position [67, 0]
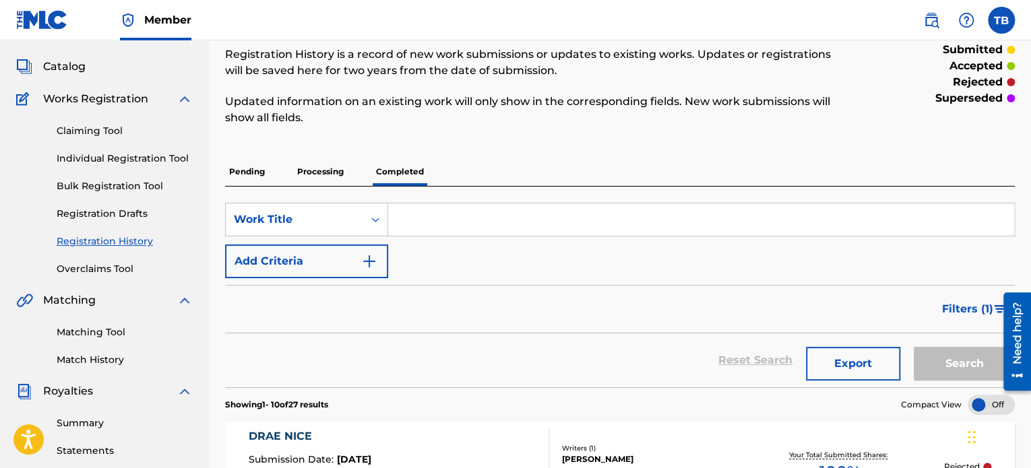
click at [254, 173] on p "Pending" at bounding box center [247, 172] width 44 height 28
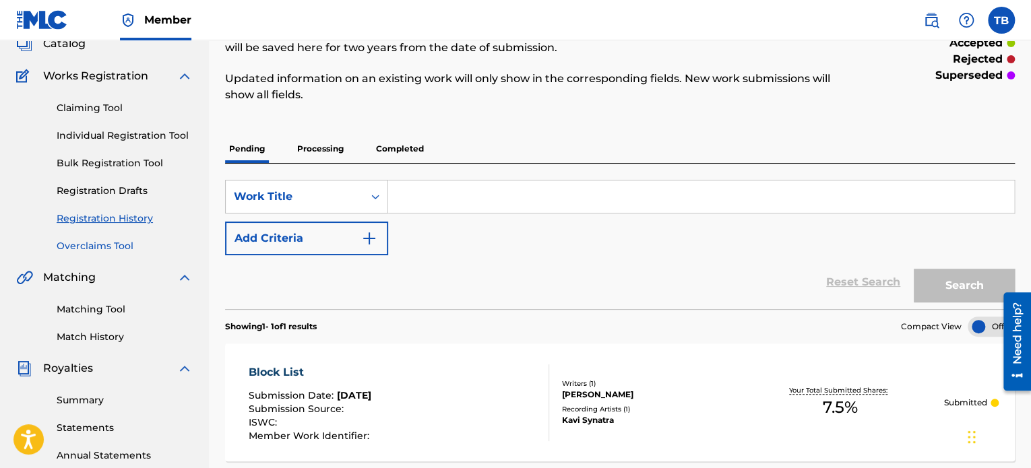
scroll to position [67, 0]
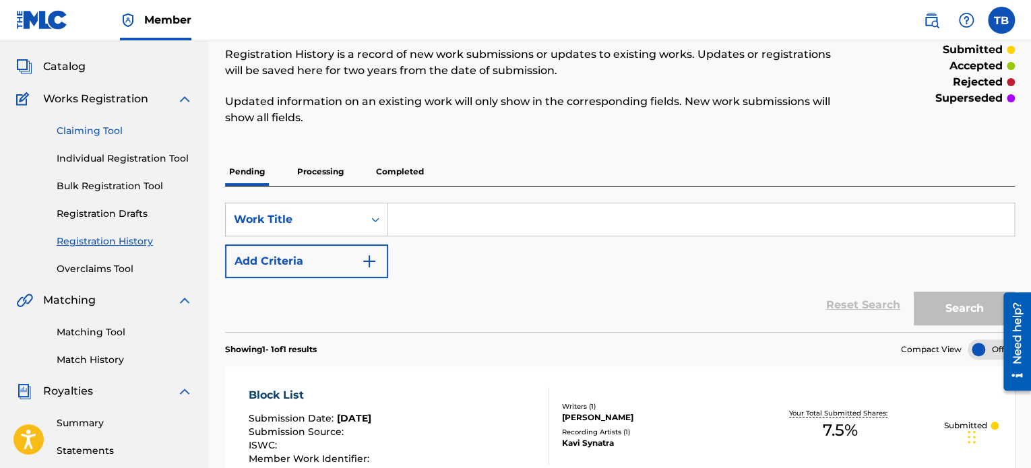
click at [98, 130] on link "Claiming Tool" at bounding box center [125, 131] width 136 height 14
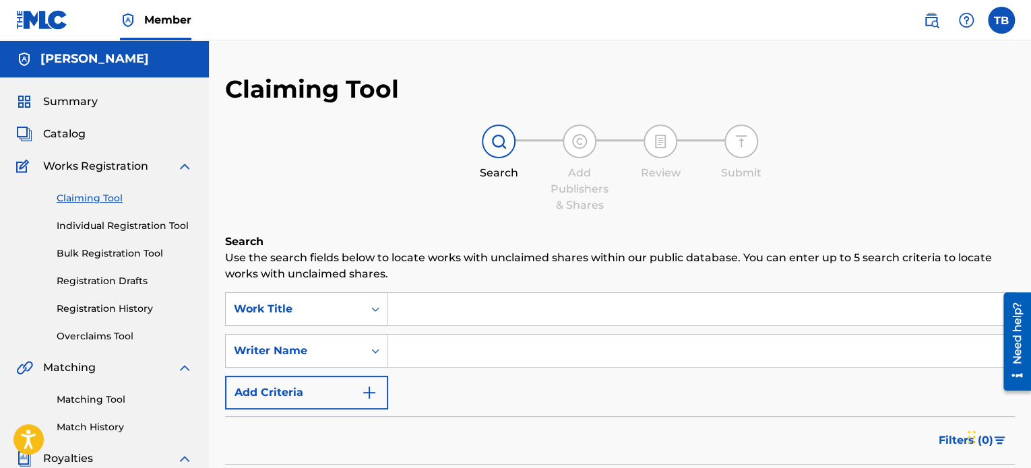
click at [169, 20] on span "Member" at bounding box center [167, 20] width 47 height 16
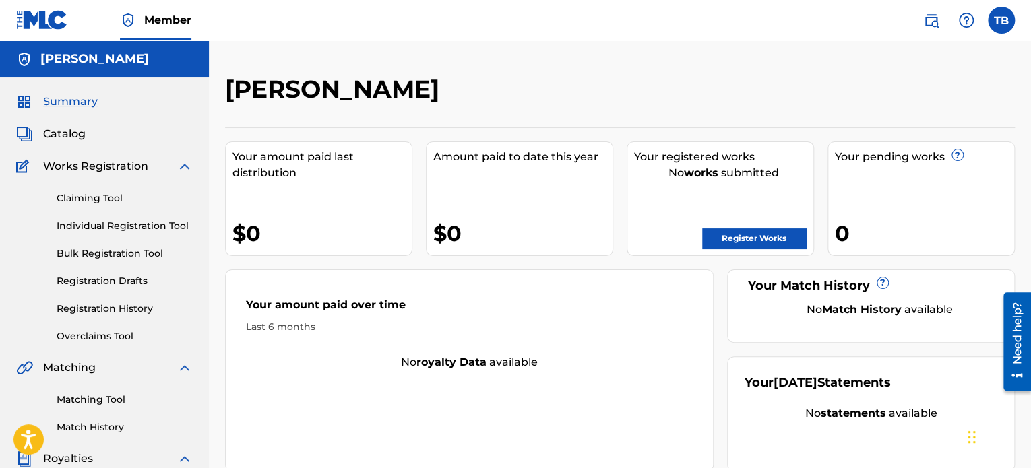
click at [169, 20] on span "Member" at bounding box center [167, 20] width 47 height 16
click at [1008, 24] on label at bounding box center [1001, 20] width 27 height 27
click at [1002, 20] on input "TB [PERSON_NAME] [EMAIL_ADDRESS][DOMAIN_NAME] Notification Preferences Profile …" at bounding box center [1002, 20] width 0 height 0
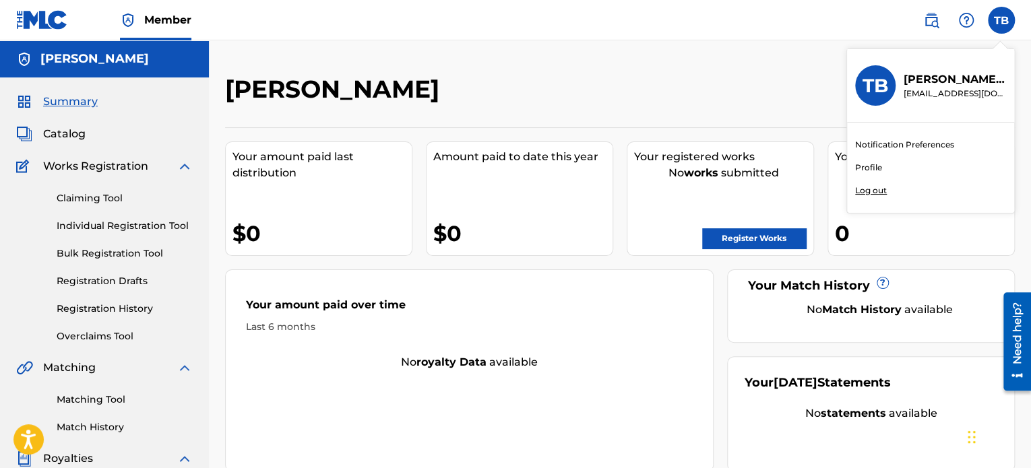
click at [865, 168] on link "Profile" at bounding box center [868, 168] width 27 height 12
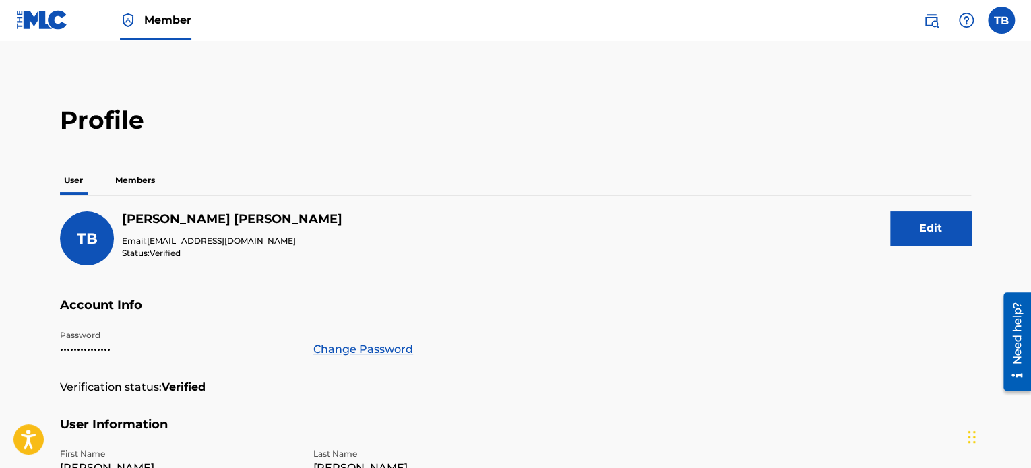
click at [131, 181] on p "Members" at bounding box center [135, 180] width 48 height 28
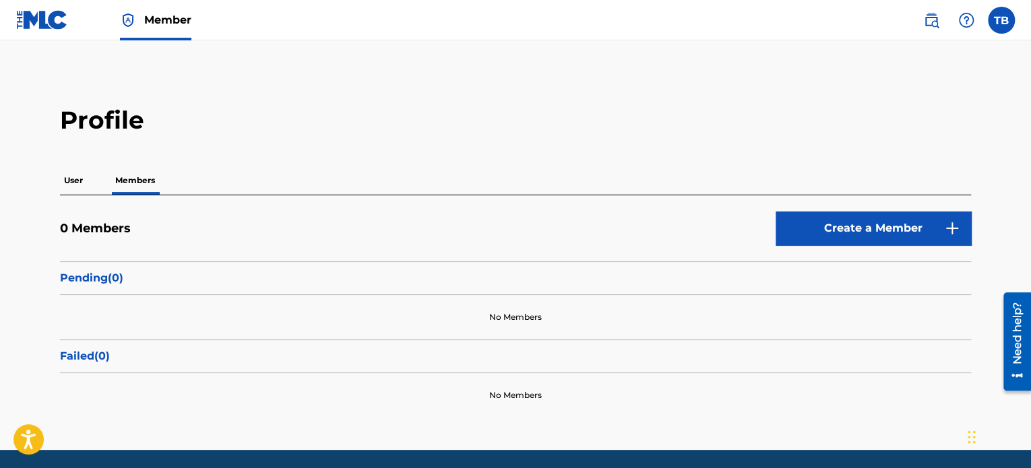
click at [77, 183] on p "User" at bounding box center [73, 180] width 27 height 28
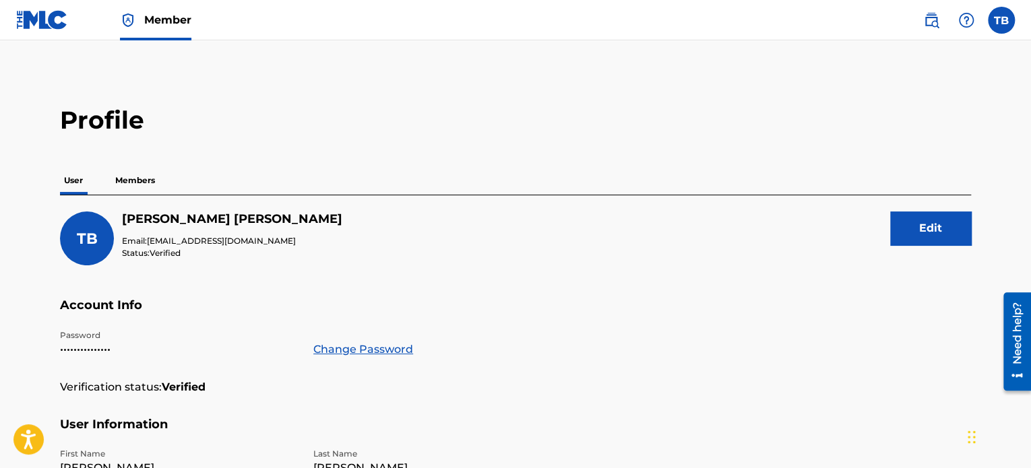
click at [45, 16] on img at bounding box center [42, 20] width 52 height 20
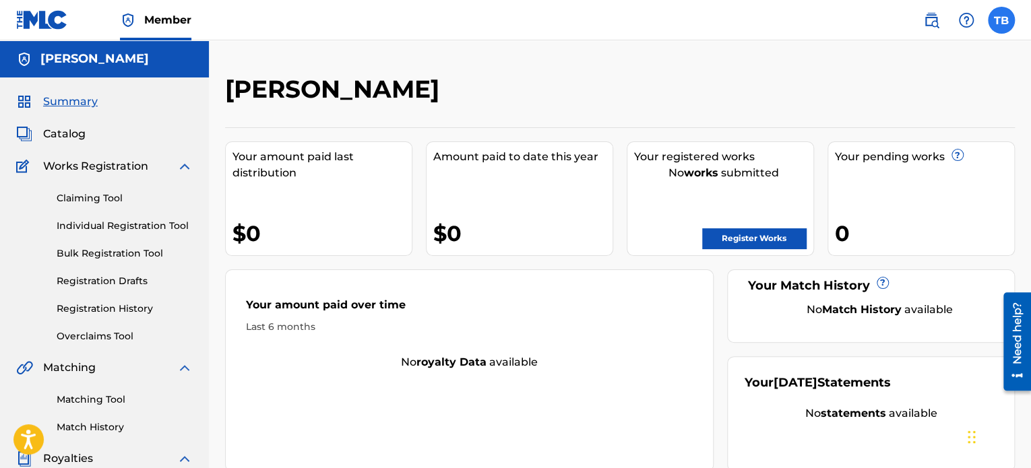
click at [999, 20] on label at bounding box center [1001, 20] width 27 height 27
click at [1002, 20] on input "TB [PERSON_NAME] [EMAIL_ADDRESS][DOMAIN_NAME] Notification Preferences Profile …" at bounding box center [1002, 20] width 0 height 0
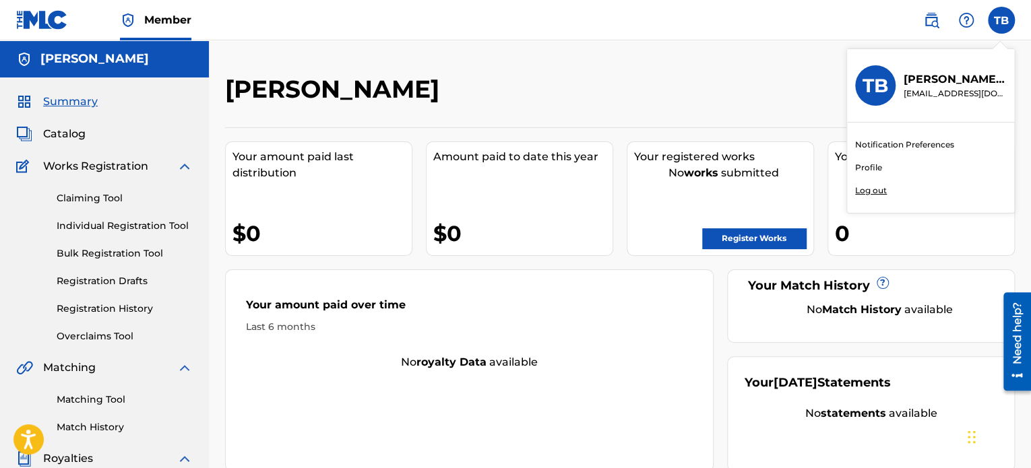
click at [877, 188] on p "Log out" at bounding box center [871, 191] width 32 height 12
click at [1002, 20] on input "TB [PERSON_NAME] [EMAIL_ADDRESS][DOMAIN_NAME] Notification Preferences Profile …" at bounding box center [1002, 20] width 0 height 0
